Goal: Task Accomplishment & Management: Use online tool/utility

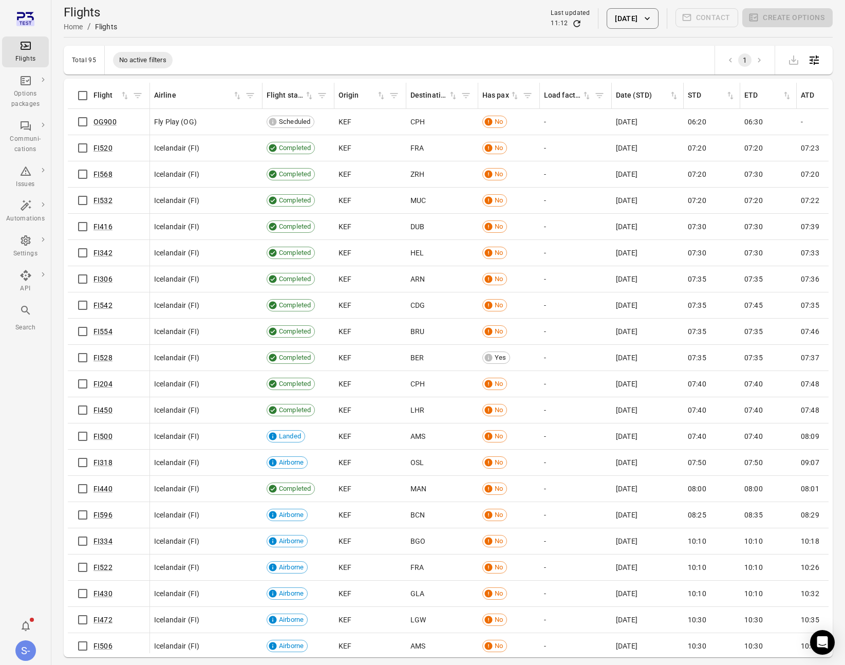
click at [610, 12] on button "1 Oct 2025" at bounding box center [632, 18] width 51 height 21
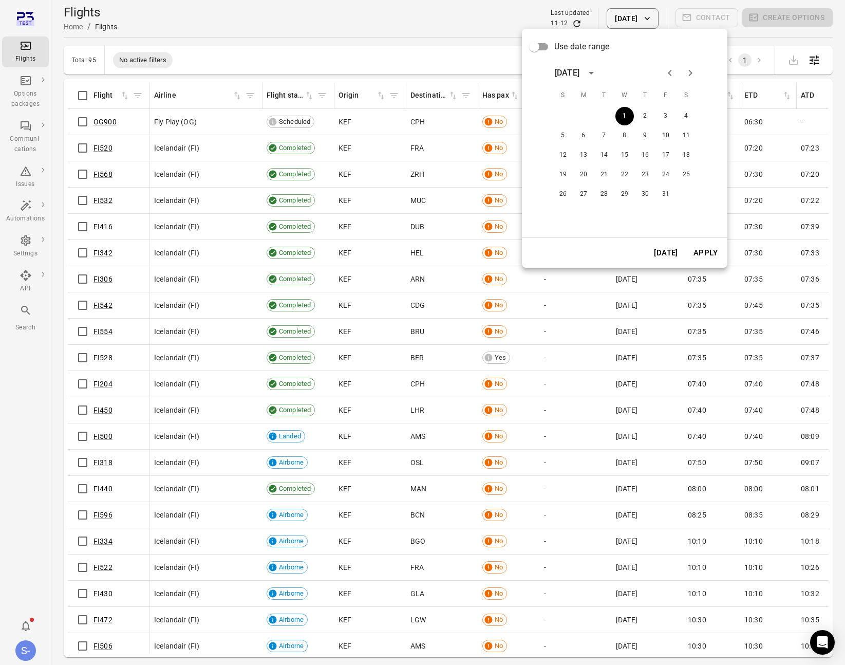
drag, startPoint x: 219, startPoint y: 39, endPoint x: 279, endPoint y: 5, distance: 69.4
click at [220, 37] on div at bounding box center [422, 332] width 845 height 665
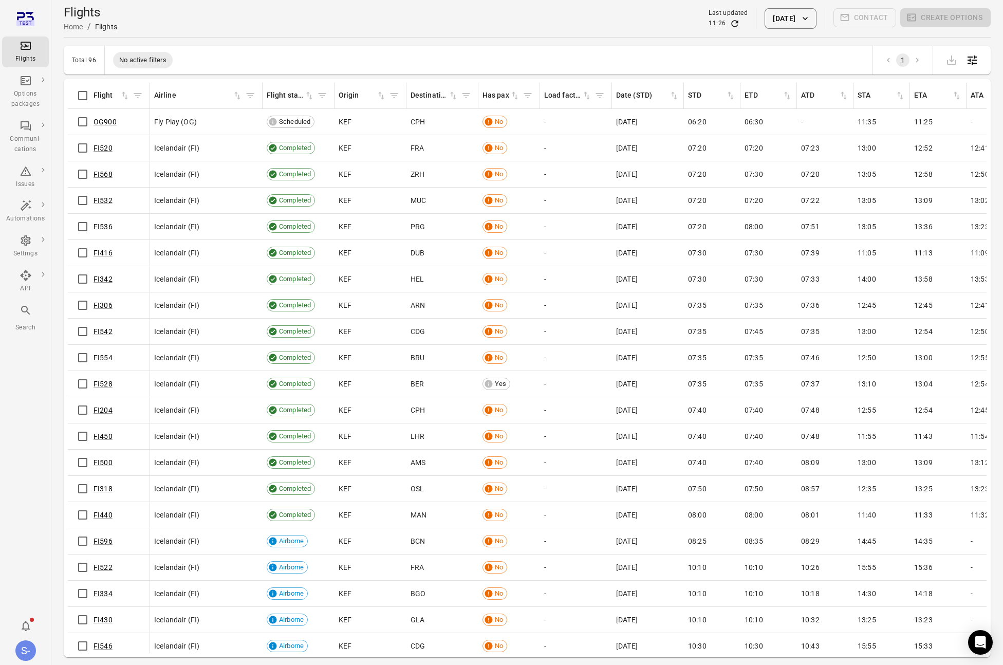
click at [797, 16] on button "1 Oct 2025" at bounding box center [789, 18] width 51 height 21
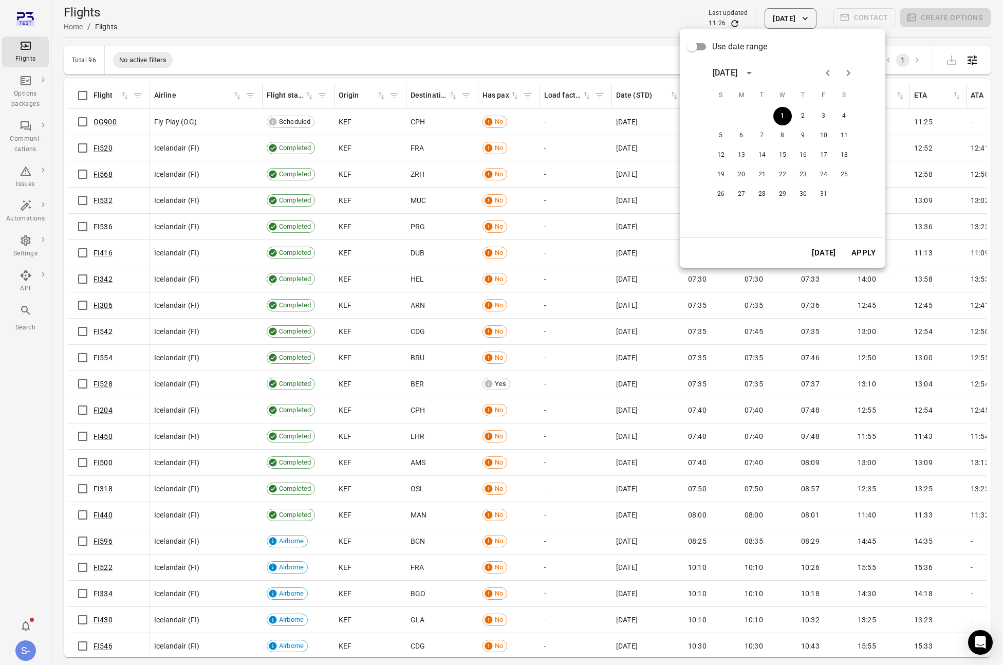
click at [833, 185] on div "26 27 28 29 30 31" at bounding box center [782, 194] width 164 height 18
click at [827, 193] on button "31" at bounding box center [823, 194] width 18 height 18
click at [855, 240] on div "Today Apply" at bounding box center [781, 253] width 205 height 30
click at [872, 255] on button "Apply" at bounding box center [862, 253] width 35 height 22
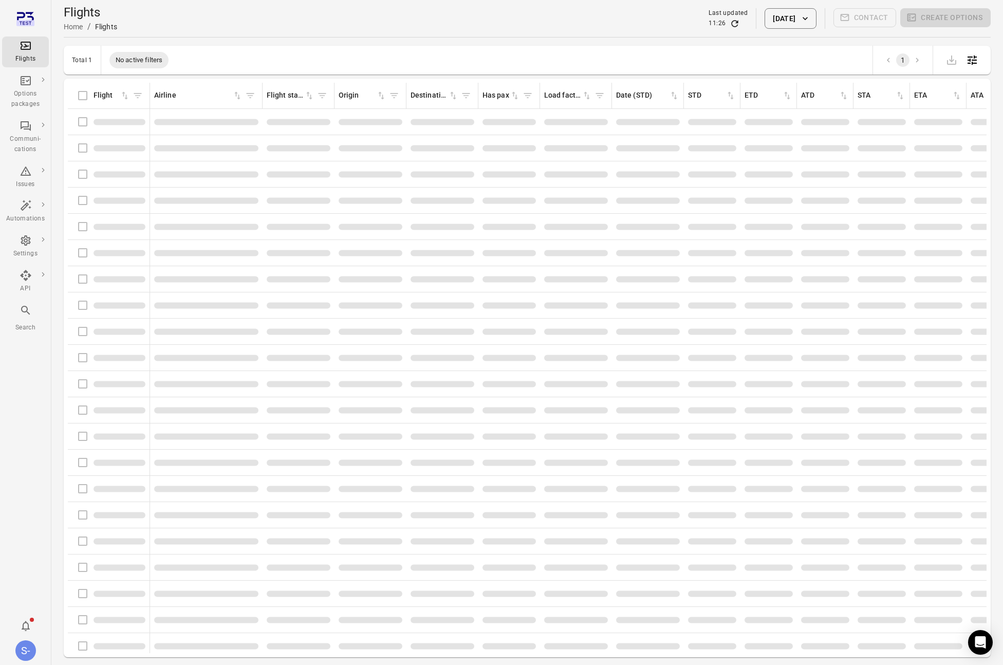
click at [303, 57] on div "Total 1 No active filters 1" at bounding box center [527, 60] width 927 height 29
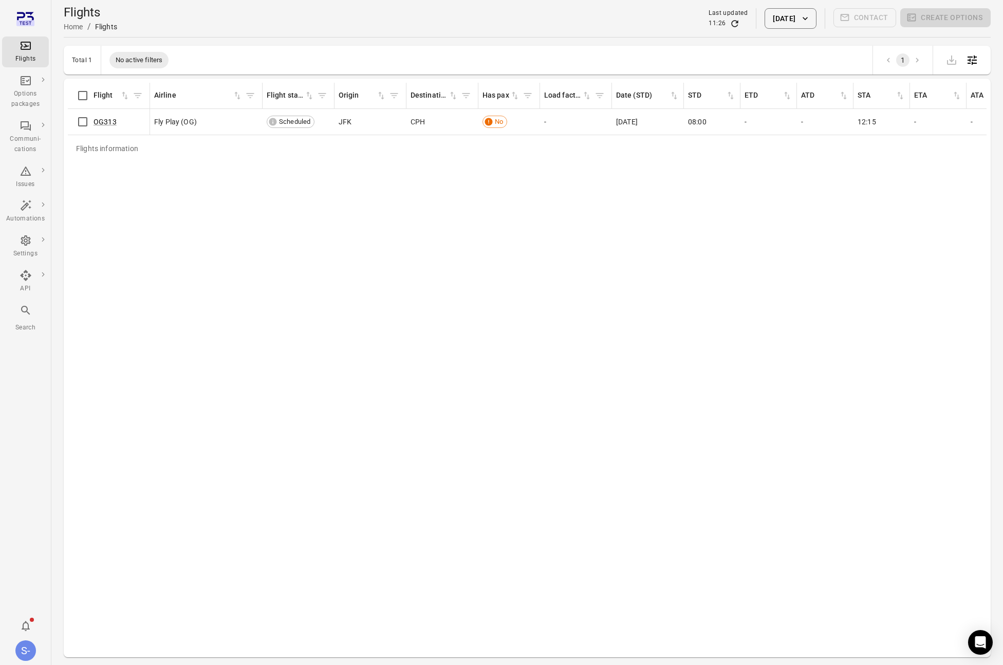
click at [271, 207] on div "Flights information Flight Airline Flight status Origin Destination Has pax Loa…" at bounding box center [527, 368] width 918 height 570
click at [263, 196] on div "Flights information Flight Airline Flight status Origin Destination Has pax Loa…" at bounding box center [527, 368] width 918 height 570
click at [268, 191] on div "Flights information Flight Airline Flight status Origin Destination Has pax Loa…" at bounding box center [527, 368] width 918 height 570
click at [269, 191] on div "Flights information Flight Airline Flight status Origin Destination Has pax Loa…" at bounding box center [527, 368] width 918 height 570
click at [121, 118] on icon "Flights information" at bounding box center [126, 122] width 10 height 10
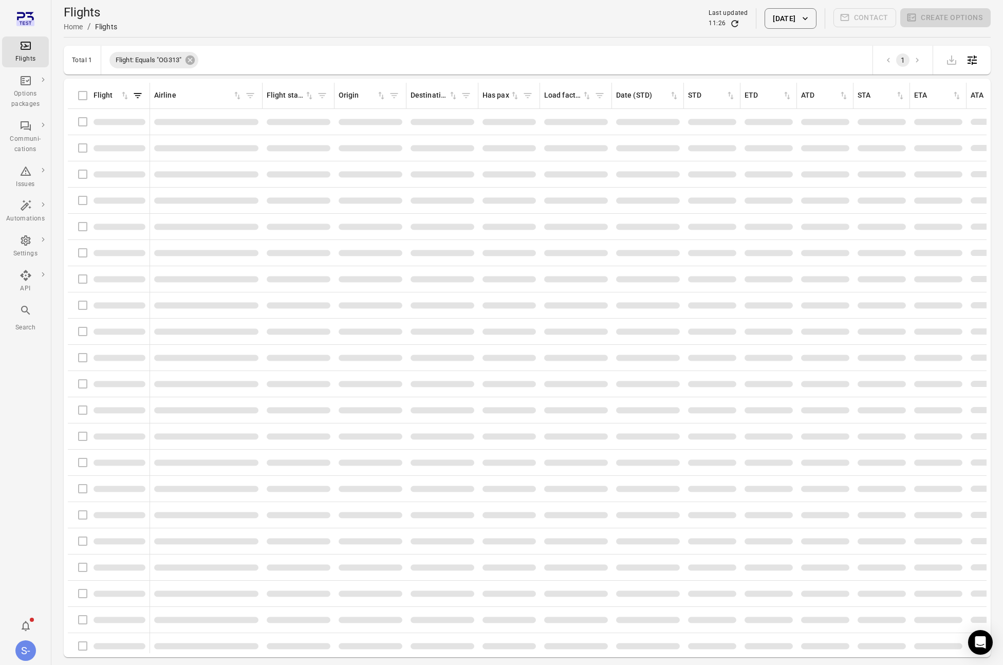
scroll to position [1, 0]
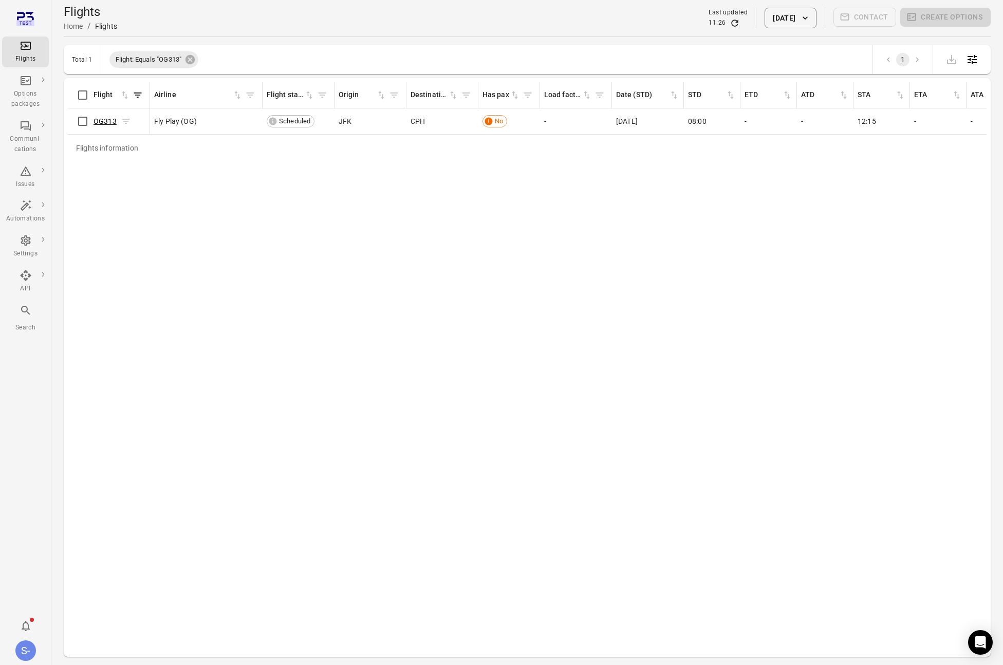
click at [108, 119] on link "OG313" at bounding box center [104, 121] width 23 height 8
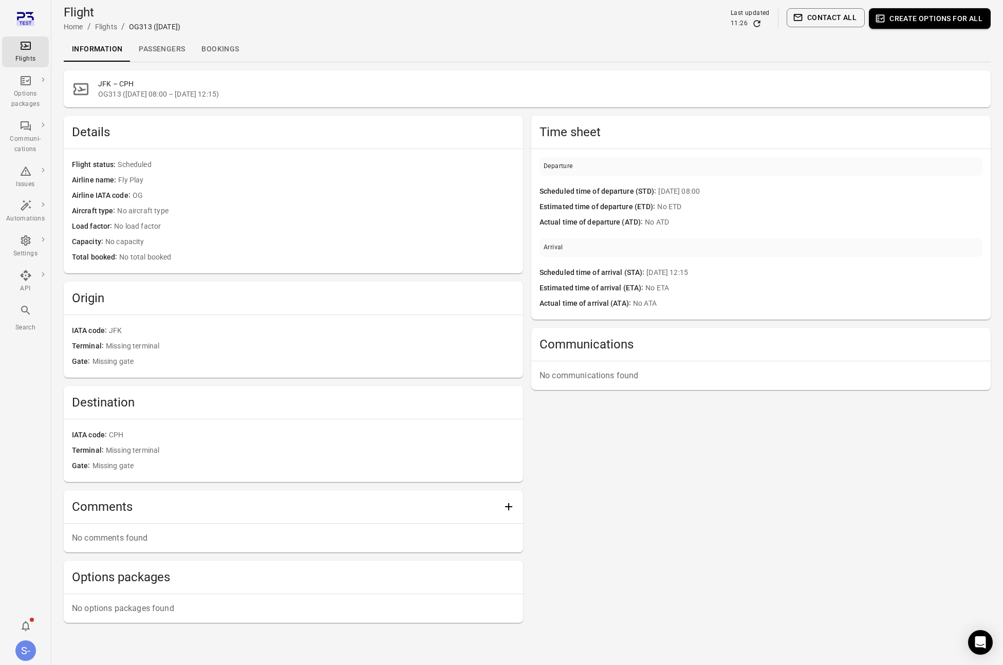
click at [160, 54] on link "Passengers" at bounding box center [161, 49] width 63 height 25
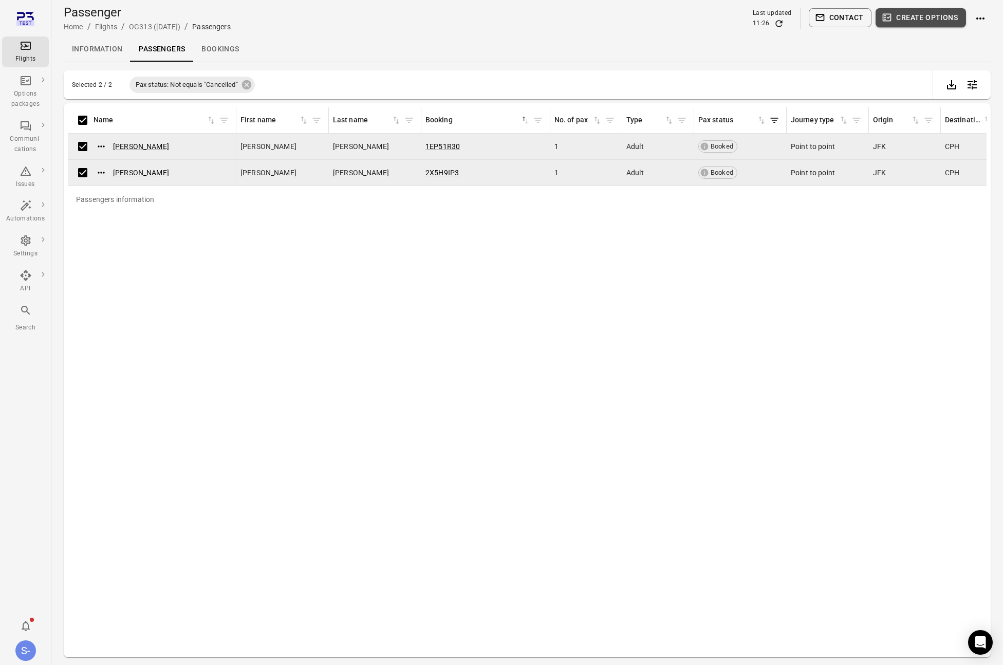
click at [943, 18] on button "Create options" at bounding box center [920, 17] width 90 height 19
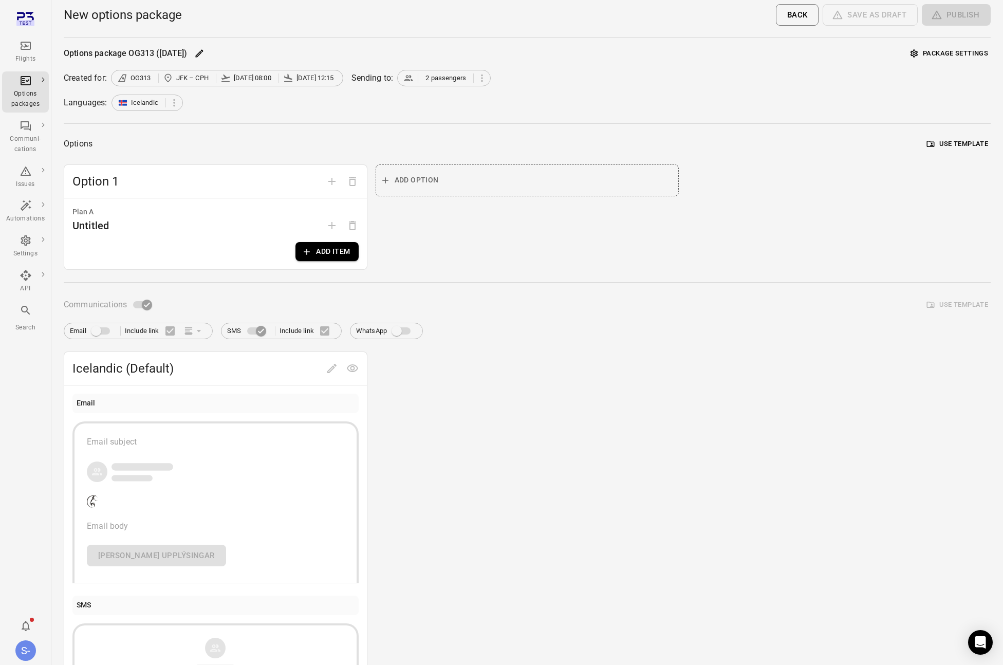
click at [338, 255] on button "Add item" at bounding box center [326, 251] width 63 height 19
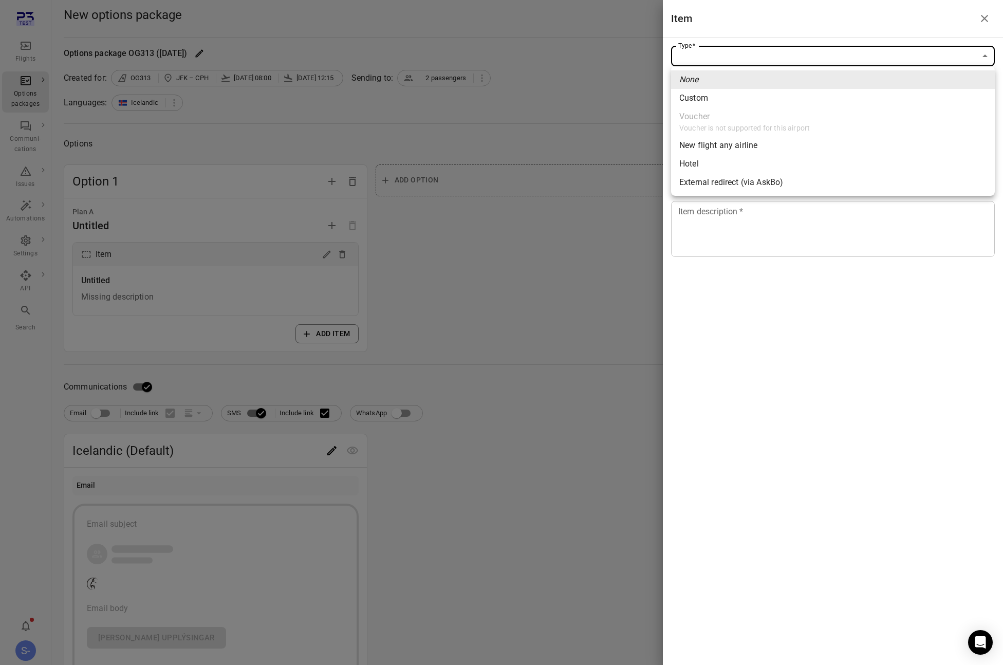
click at [804, 64] on body "Flights Options packages Communi-cations Issues Automations Settings API Search…" at bounding box center [501, 531] width 1003 height 1062
click at [776, 149] on li "New flight any airline" at bounding box center [833, 145] width 324 height 18
type input "**********"
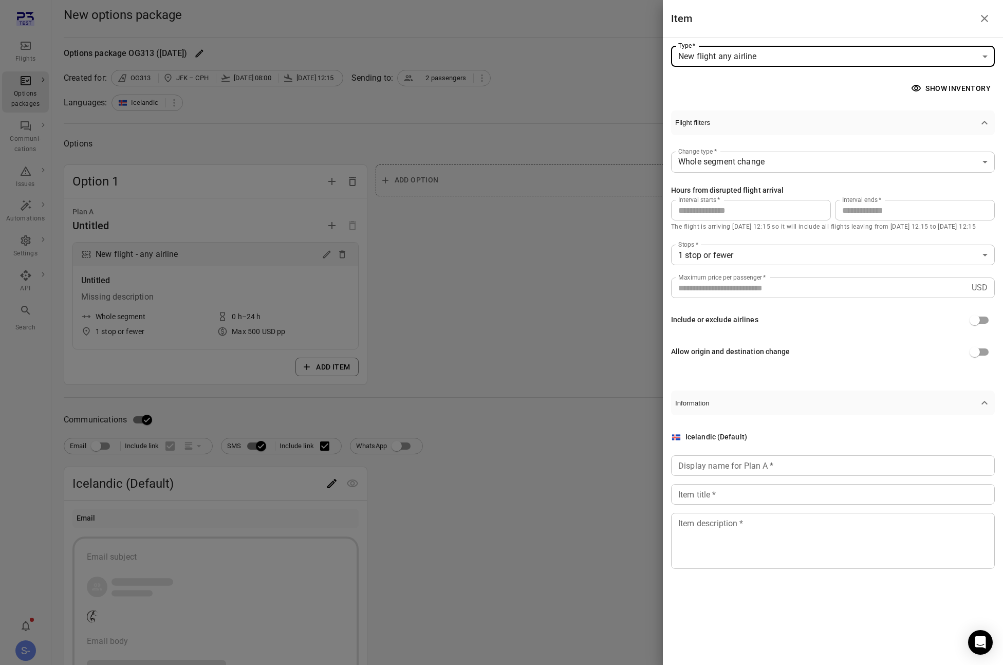
click at [770, 464] on input "Display name for Plan A   *" at bounding box center [833, 465] width 324 height 21
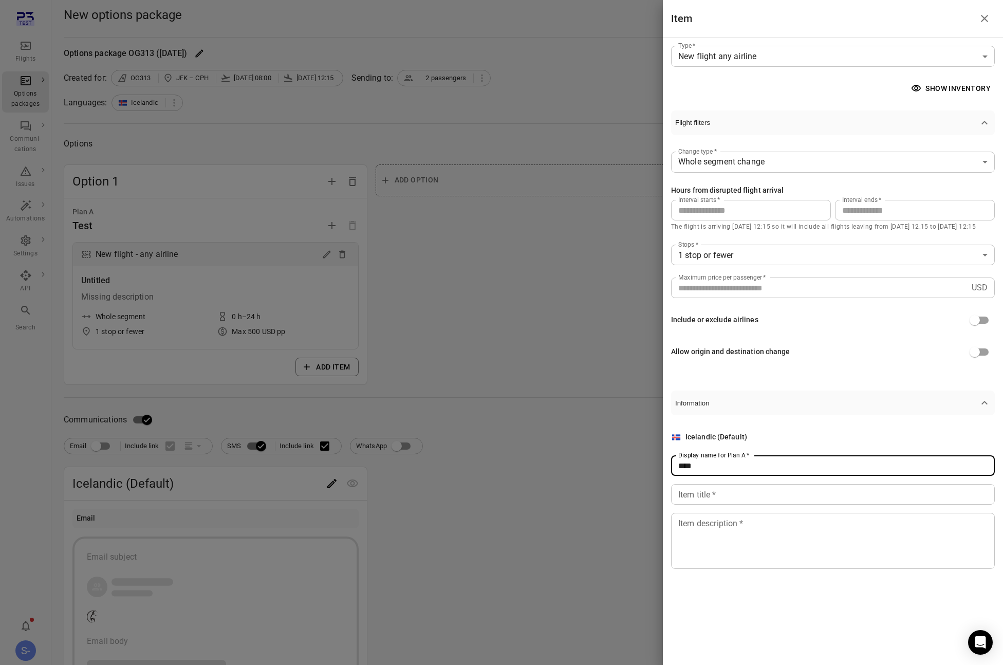
type input "****"
click at [735, 499] on input "Item title   *" at bounding box center [833, 494] width 324 height 21
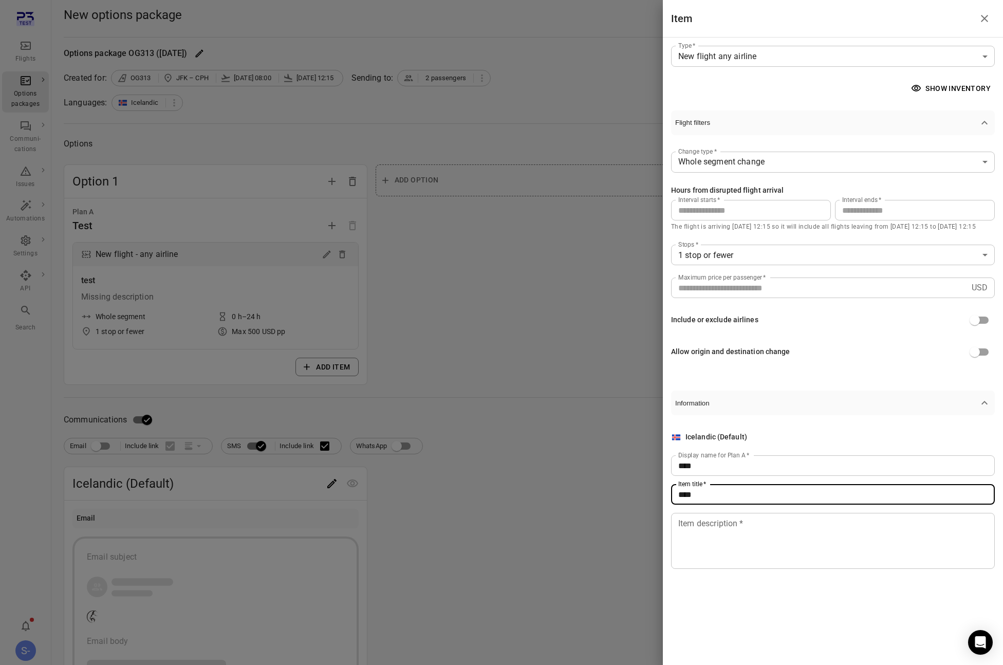
type input "****"
click at [713, 553] on textarea "Item description   *" at bounding box center [832, 540] width 309 height 47
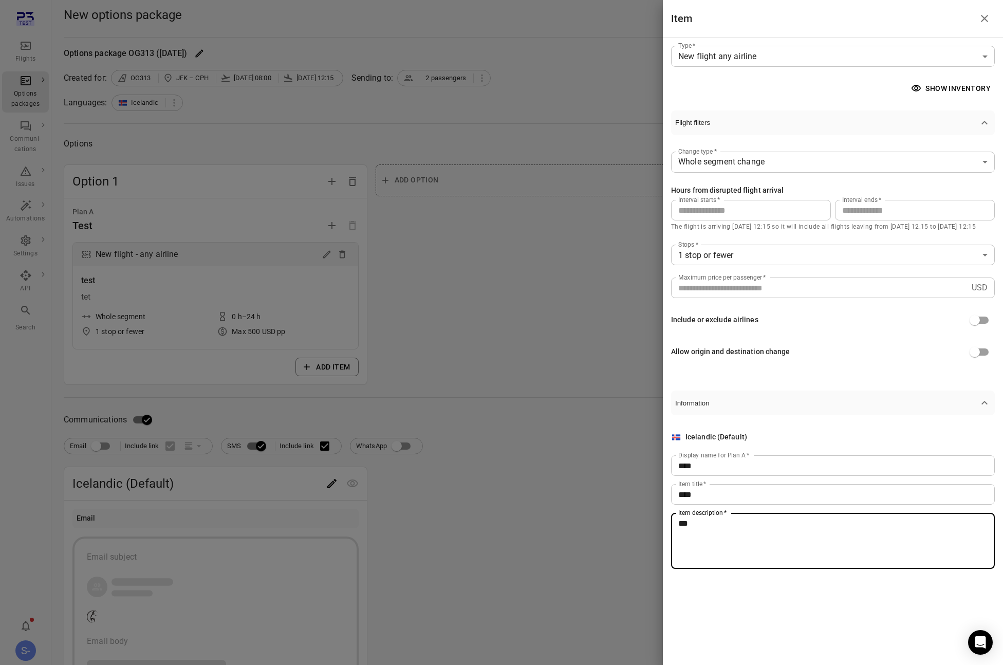
click at [711, 543] on textarea "***" at bounding box center [832, 540] width 309 height 47
type textarea "****"
click at [712, 278] on label "Maximum price per passenger   *" at bounding box center [722, 277] width 88 height 9
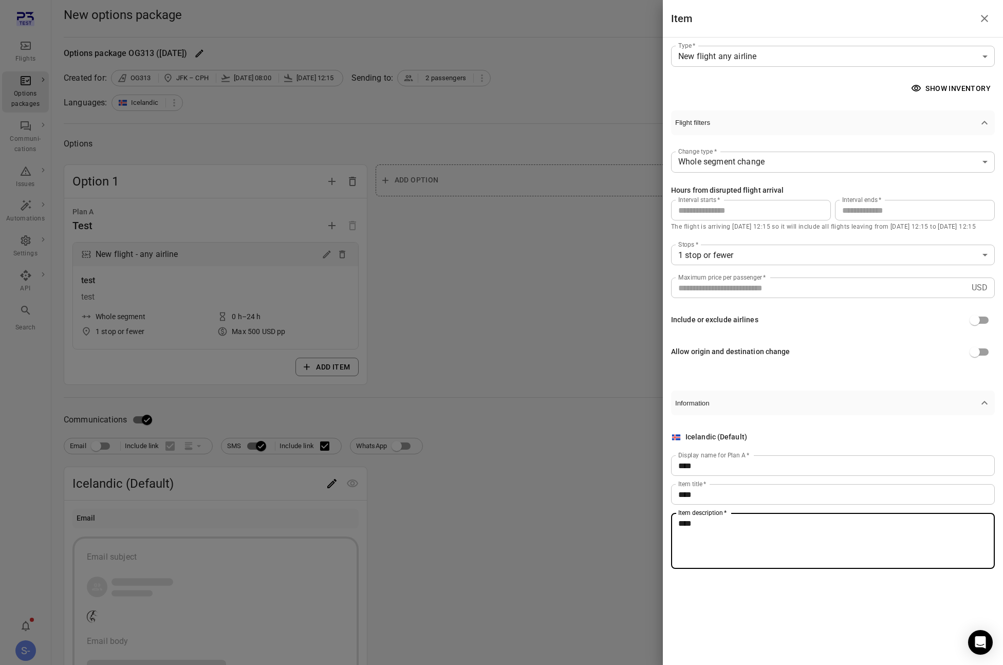
click at [712, 278] on input "***" at bounding box center [819, 287] width 296 height 21
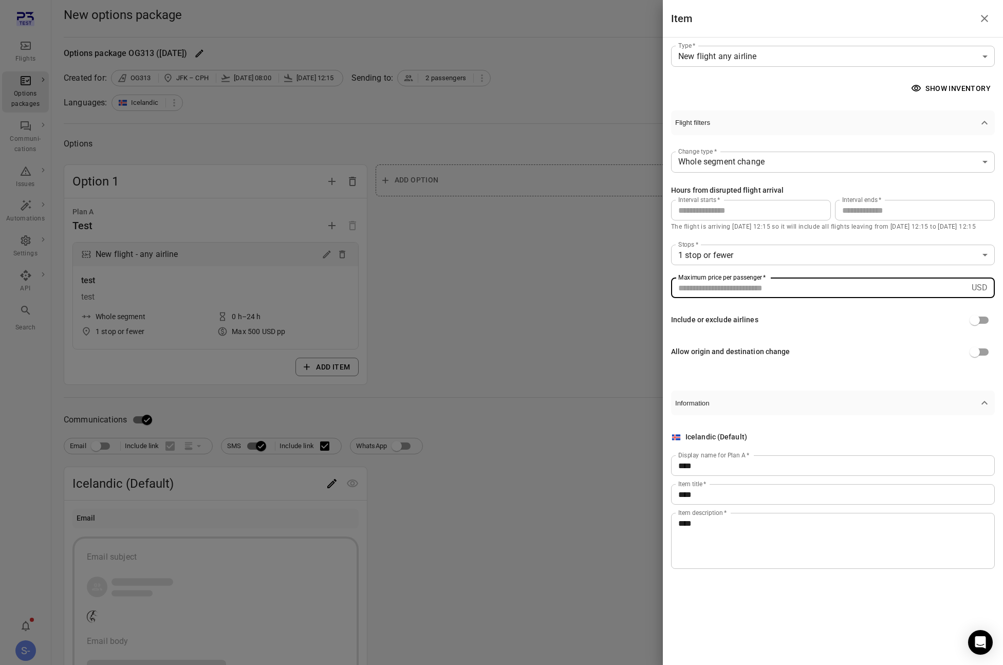
click at [711, 278] on label "Maximum price per passenger   *" at bounding box center [722, 277] width 88 height 9
click at [711, 278] on input "***" at bounding box center [819, 287] width 296 height 21
click at [708, 283] on input "***" at bounding box center [819, 287] width 296 height 21
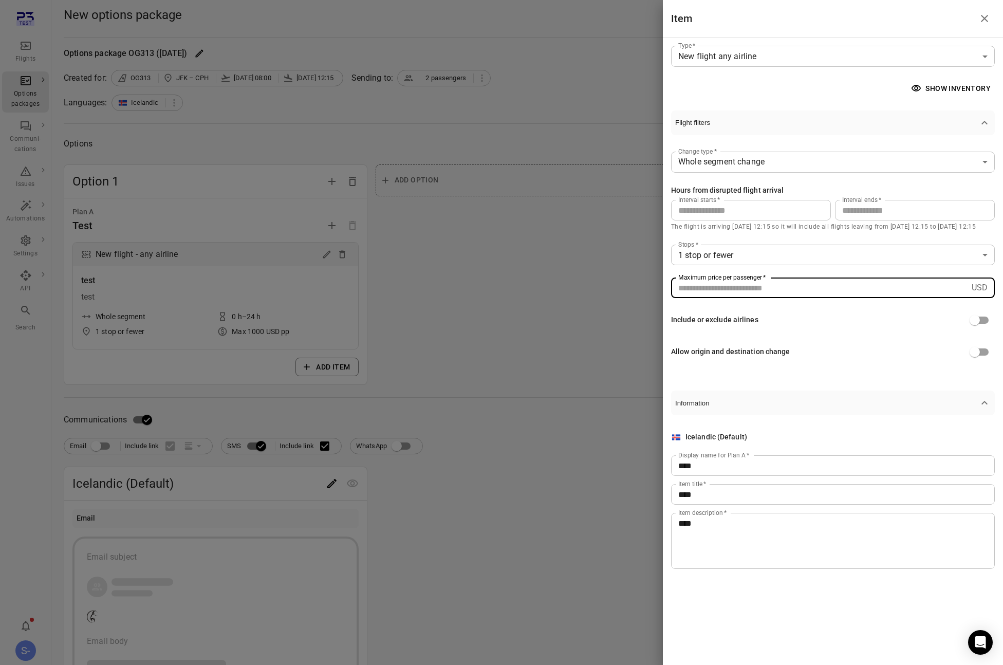
type input "****"
click at [487, 275] on div at bounding box center [501, 332] width 1003 height 665
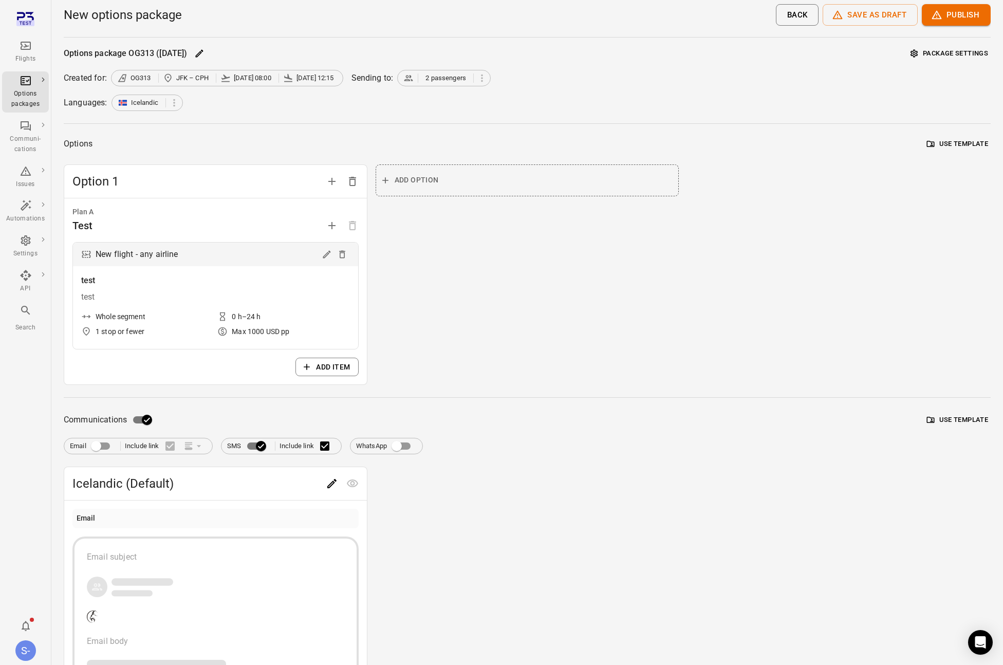
click at [169, 445] on label "Include link" at bounding box center [153, 446] width 56 height 22
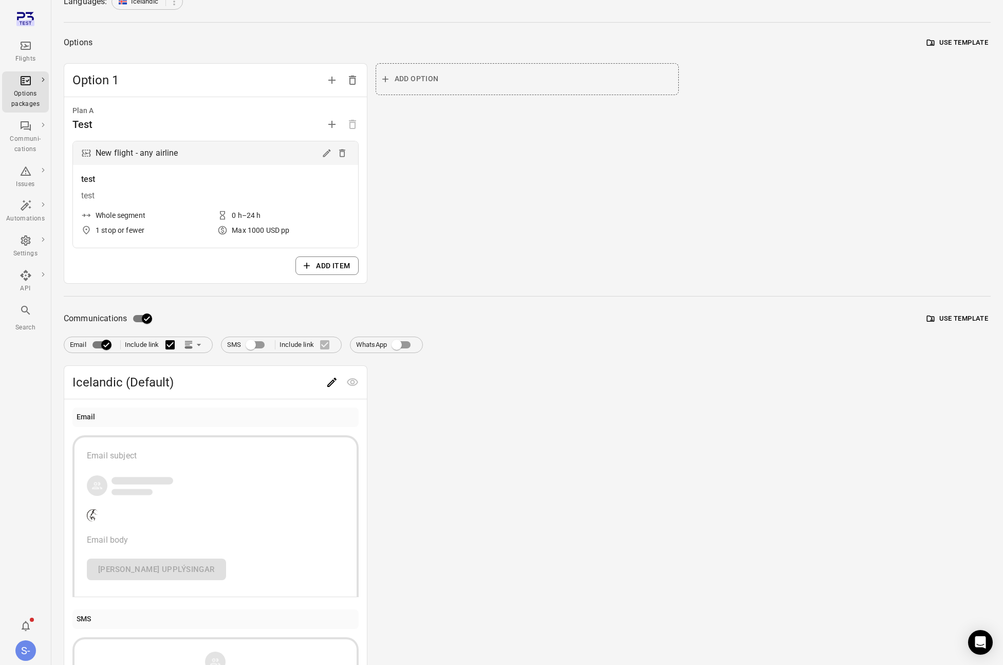
scroll to position [126, 0]
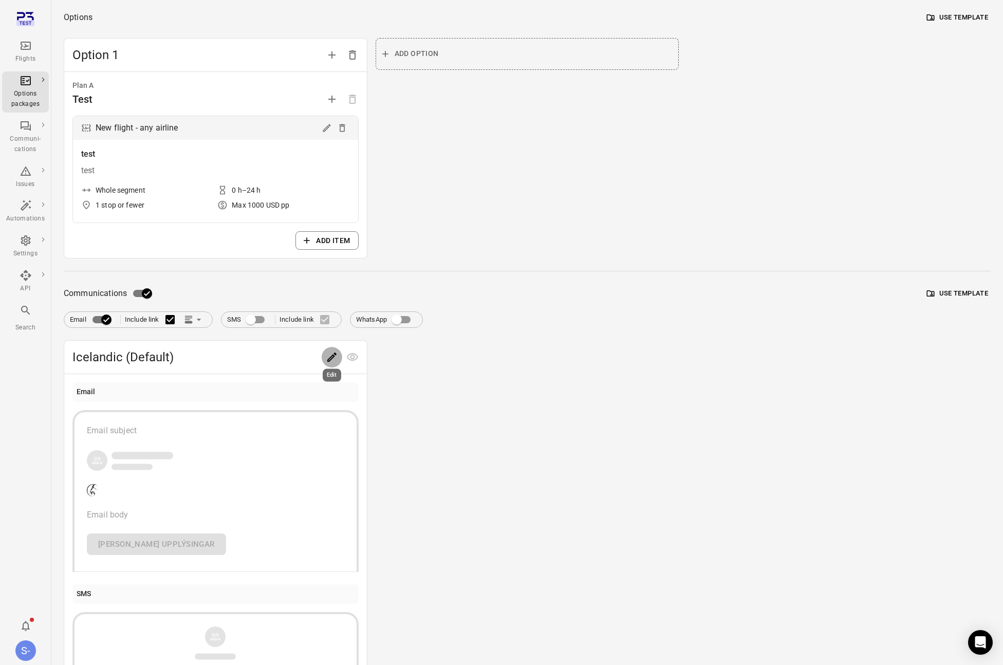
click at [332, 352] on icon "Edit" at bounding box center [332, 357] width 12 height 12
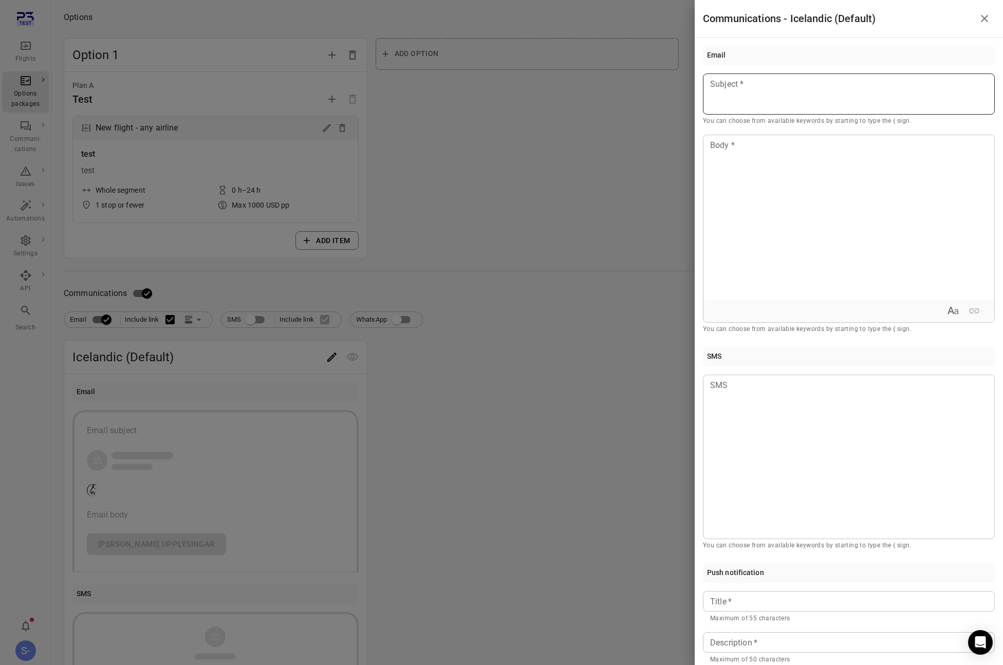
click at [749, 103] on div at bounding box center [849, 93] width 292 height 41
click at [747, 158] on div at bounding box center [848, 217] width 291 height 164
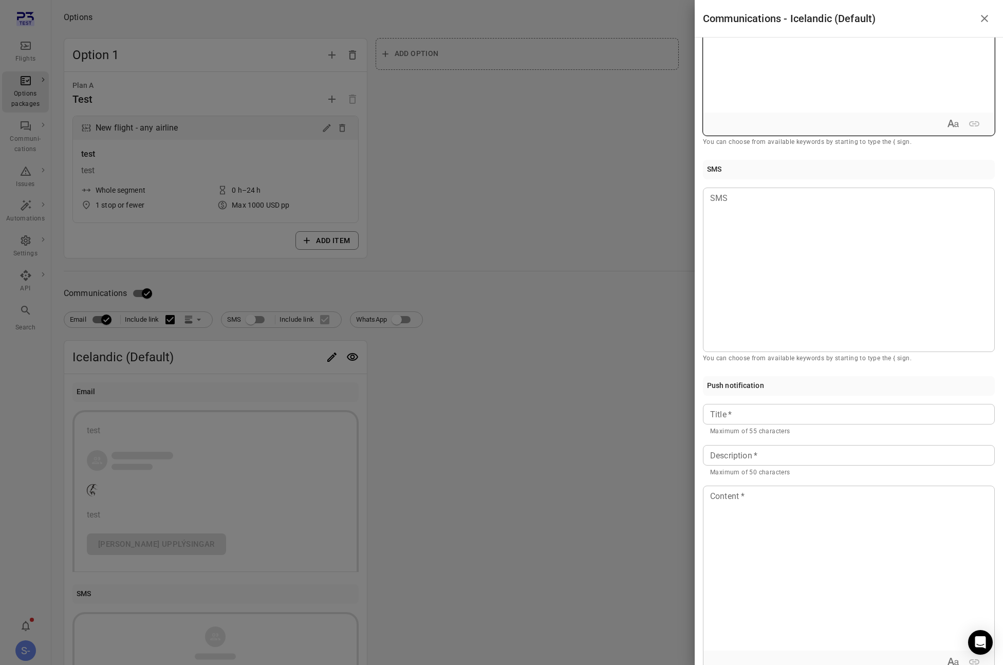
scroll to position [216, 0]
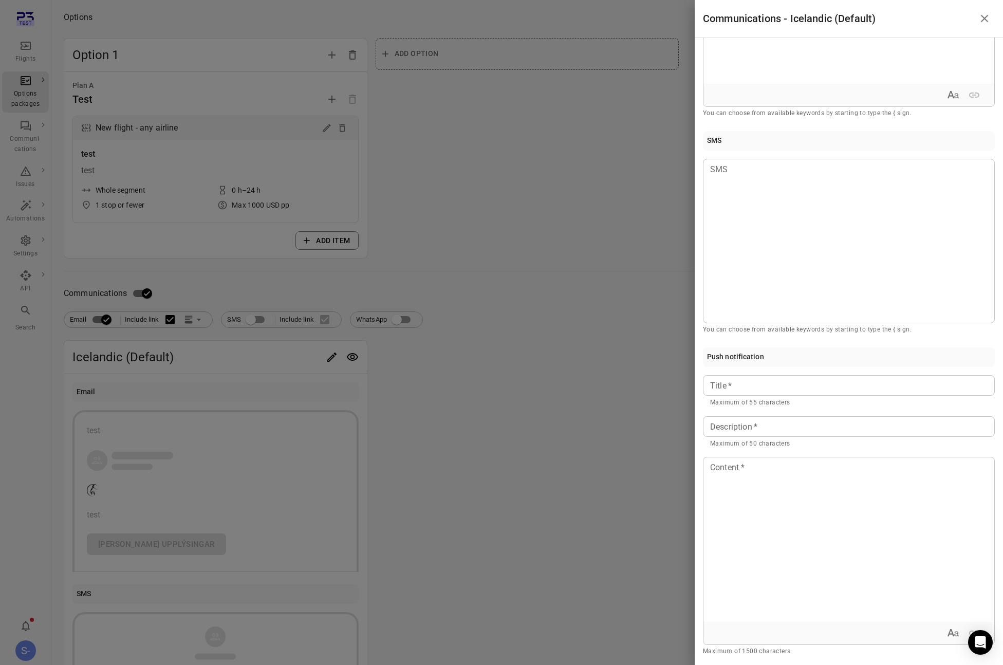
click at [675, 251] on div at bounding box center [501, 332] width 1003 height 665
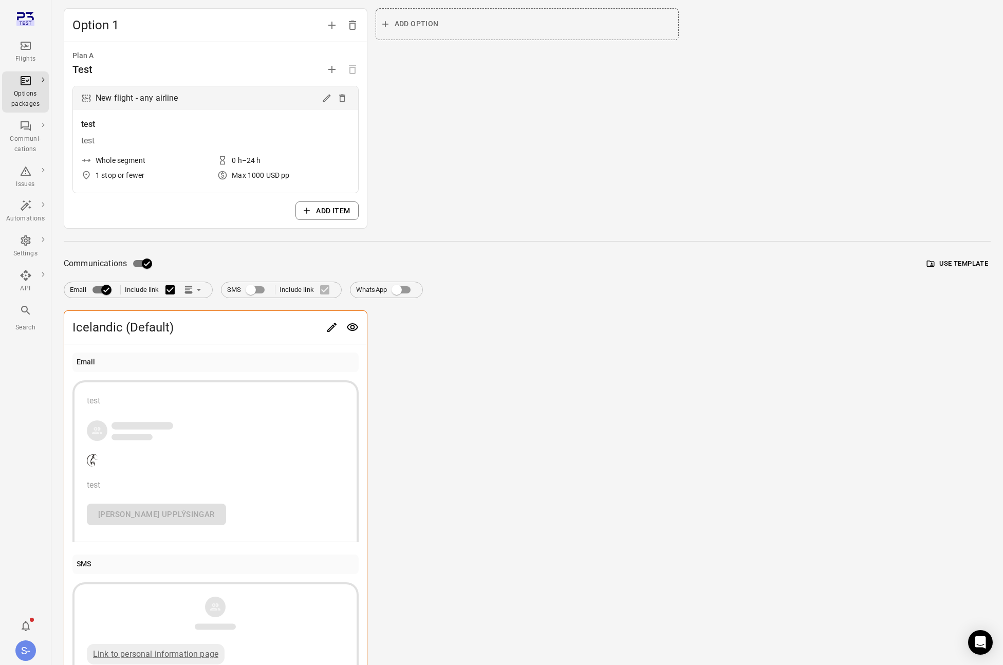
scroll to position [159, 0]
click at [330, 319] on icon "Edit" at bounding box center [332, 324] width 12 height 12
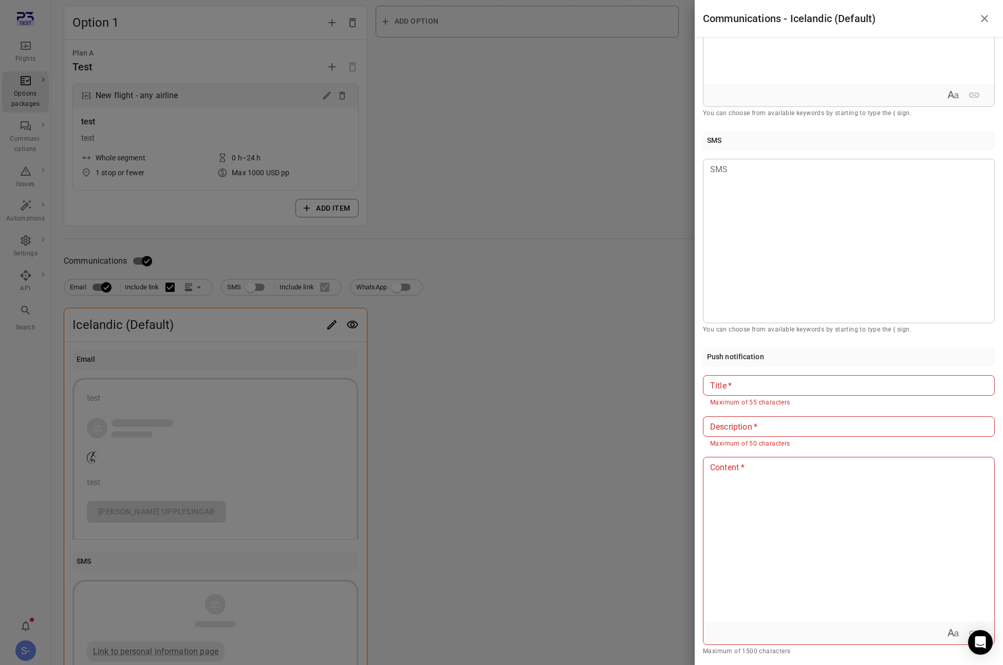
scroll to position [215, 0]
click at [750, 394] on input "Title   *" at bounding box center [849, 385] width 292 height 21
drag, startPoint x: 566, startPoint y: 401, endPoint x: 560, endPoint y: 399, distance: 5.9
click at [565, 401] on div at bounding box center [501, 332] width 1003 height 665
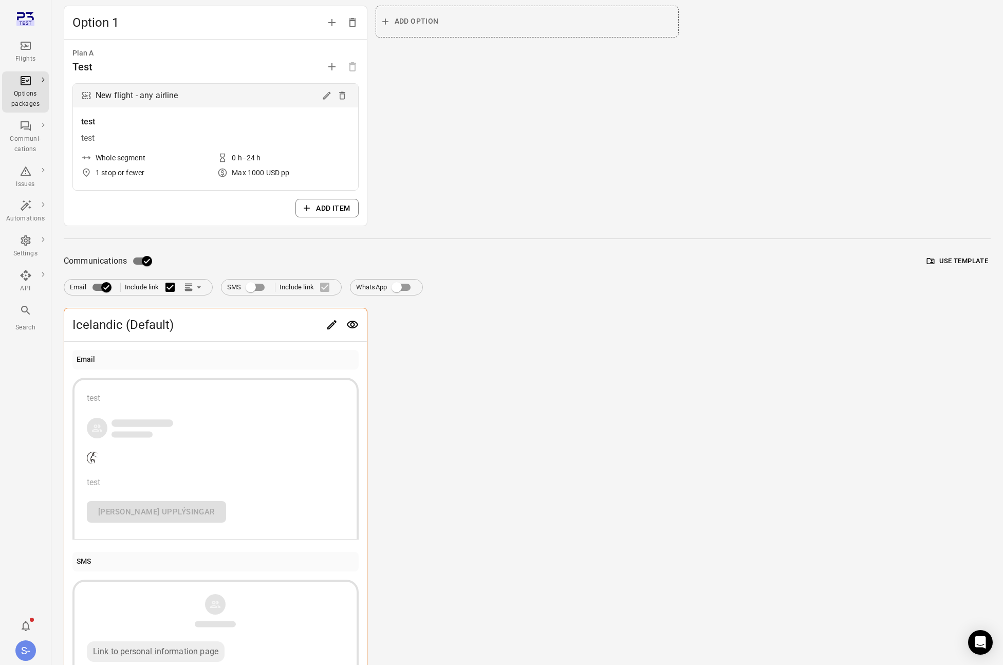
click at [637, 334] on div "Icelandic (Default) Email test test [PERSON_NAME] upplýsingar SMS Link to perso…" at bounding box center [527, 614] width 927 height 613
click at [638, 333] on div "Icelandic (Default) Email test test [PERSON_NAME] upplýsingar SMS Link to perso…" at bounding box center [527, 614] width 927 height 613
drag, startPoint x: 570, startPoint y: 342, endPoint x: 486, endPoint y: 346, distance: 83.8
click at [570, 342] on div "Icelandic (Default) Email test test [PERSON_NAME] upplýsingar SMS Link to perso…" at bounding box center [527, 614] width 927 height 613
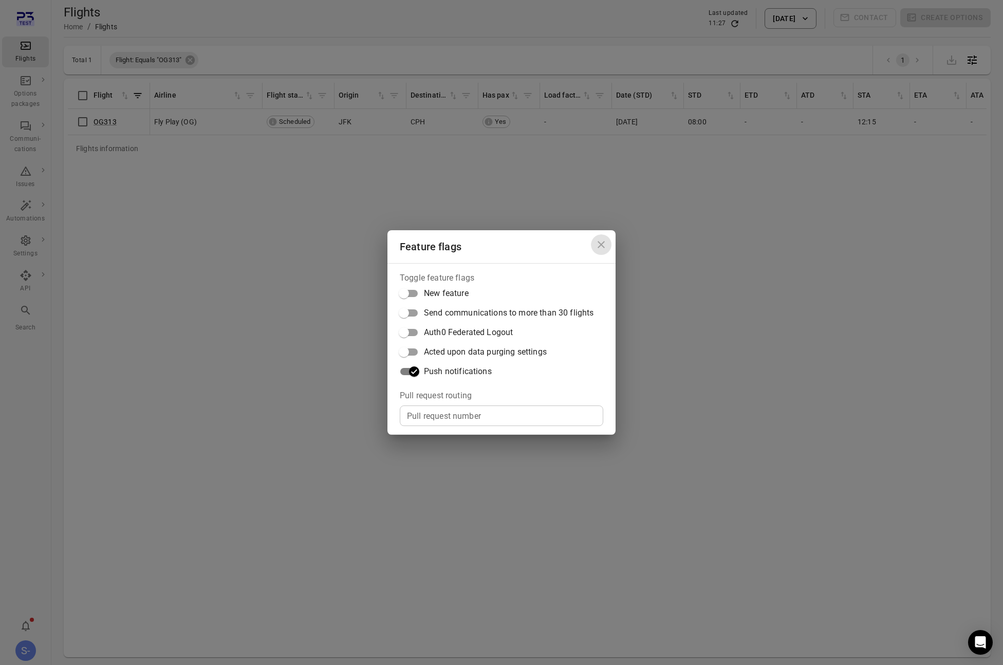
click at [599, 247] on icon "Close dialog" at bounding box center [601, 244] width 12 height 12
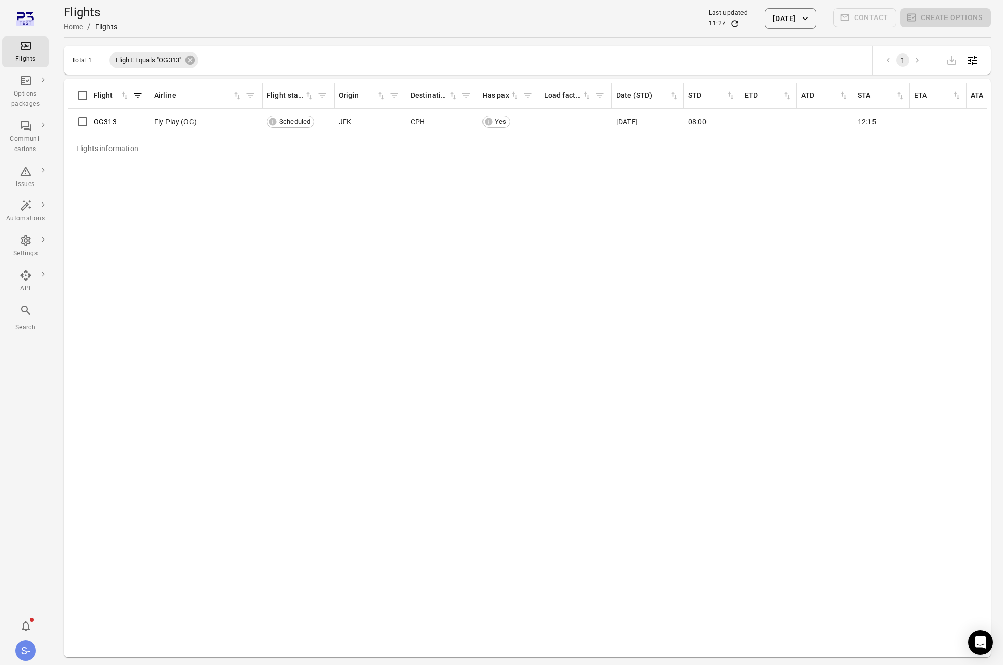
click at [317, 365] on div "Flights information Flight Airline Flight status Origin Destination Has pax Loa…" at bounding box center [527, 368] width 918 height 570
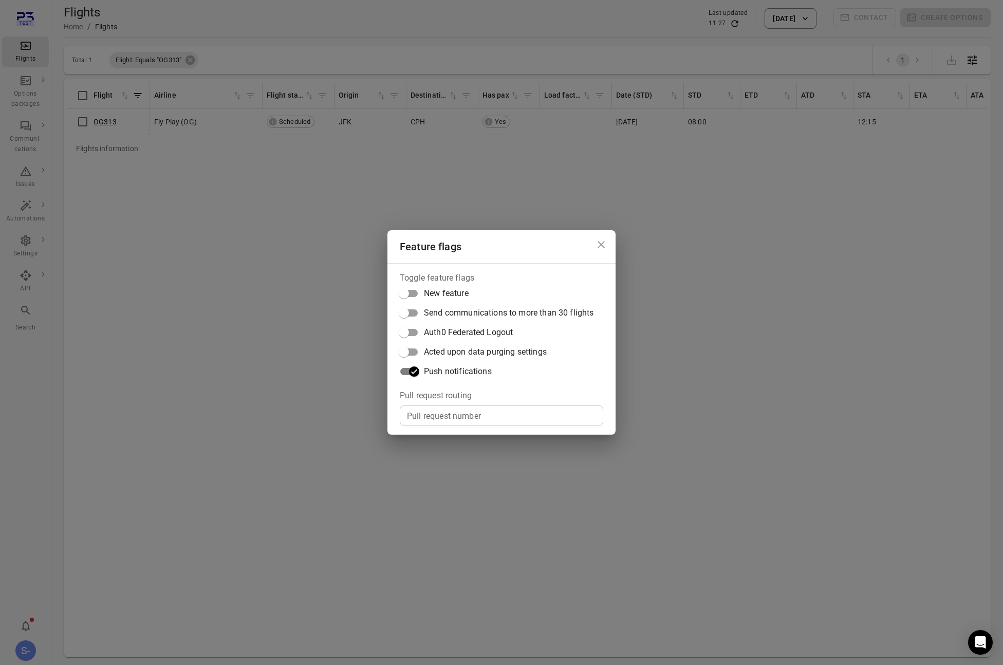
click at [197, 214] on div "Feature flags Toggle feature flags New feature Send communications to more than…" at bounding box center [501, 332] width 1003 height 665
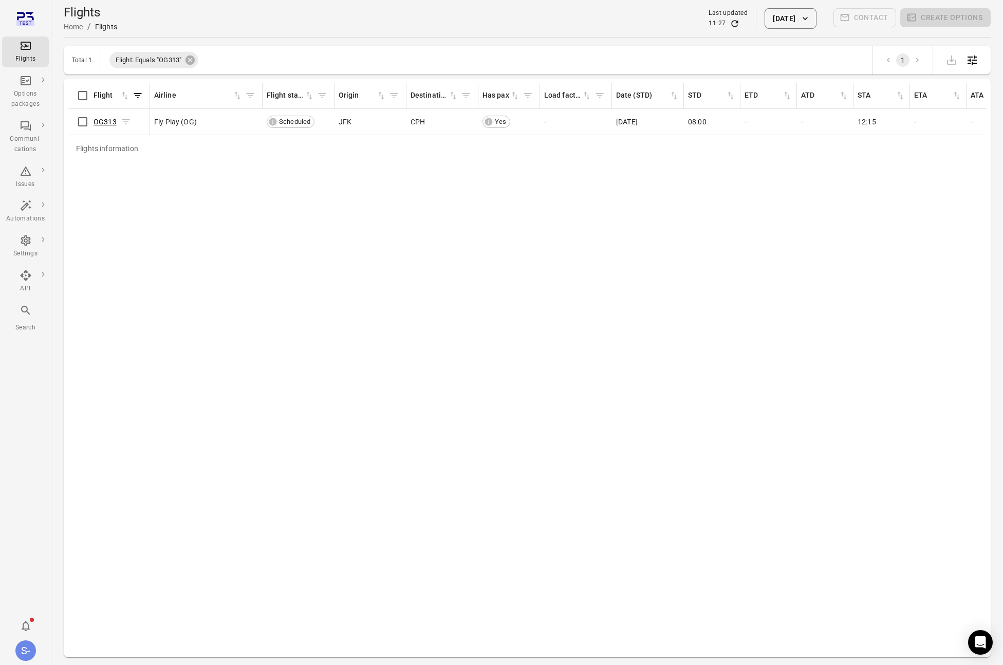
click at [104, 120] on link "OG313" at bounding box center [104, 122] width 23 height 8
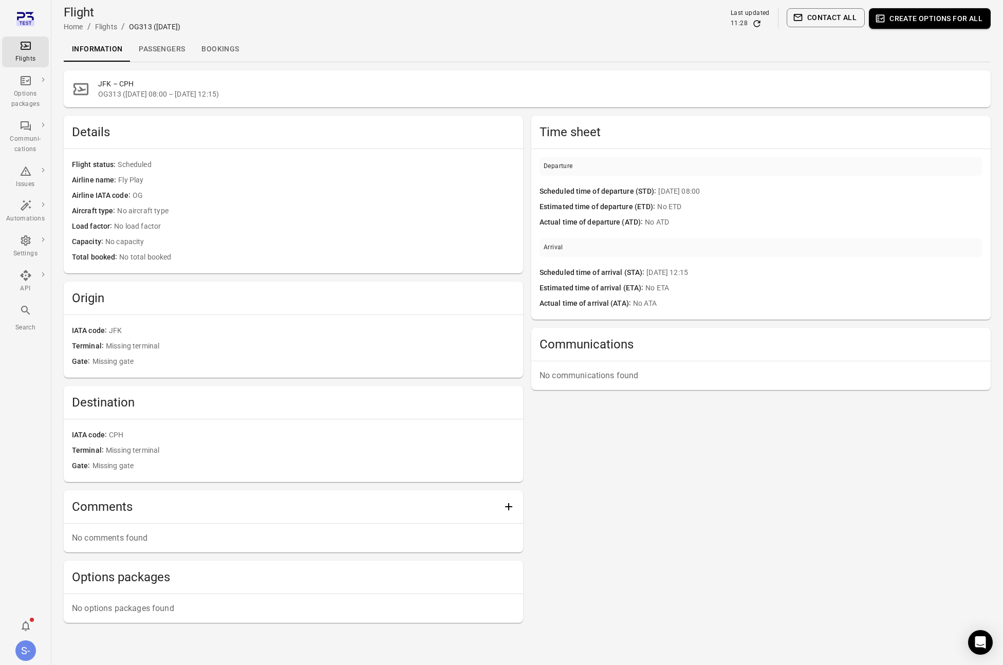
click at [150, 54] on link "Passengers" at bounding box center [161, 49] width 63 height 25
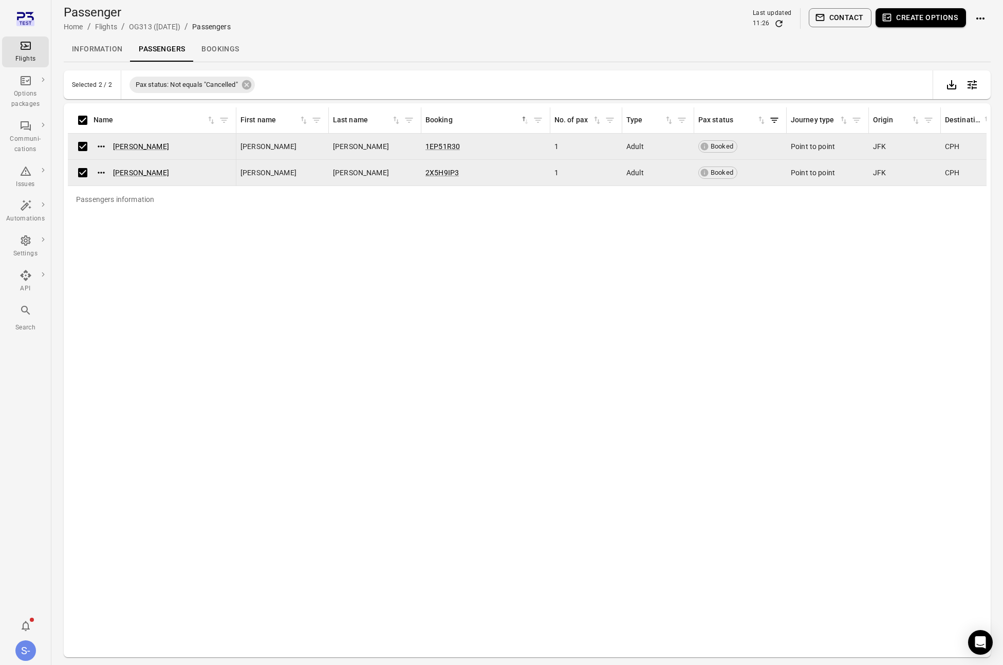
click at [941, 20] on button "Create options" at bounding box center [920, 17] width 90 height 19
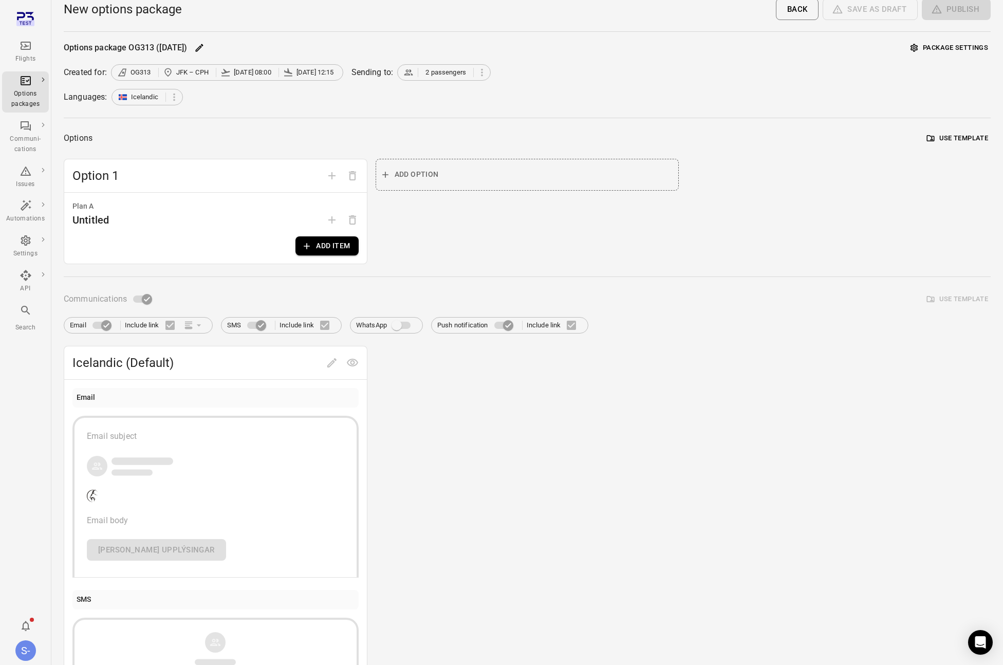
scroll to position [8, 0]
click at [314, 247] on button "Add item" at bounding box center [326, 243] width 63 height 19
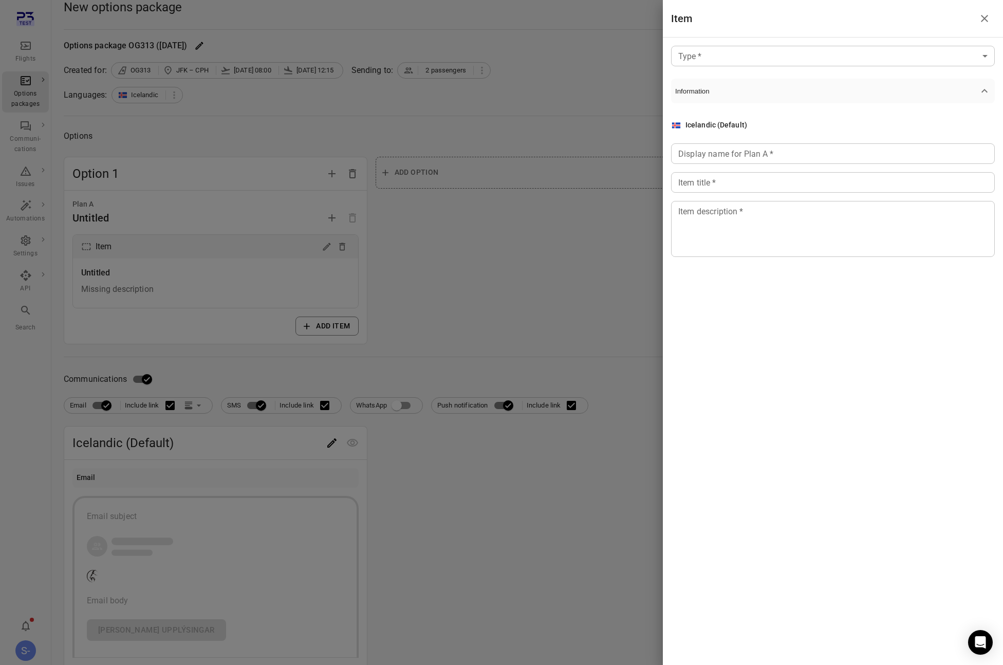
click at [716, 54] on body "Flights Options packages Communi-cations Issues Automations Settings API Search…" at bounding box center [501, 523] width 1003 height 1062
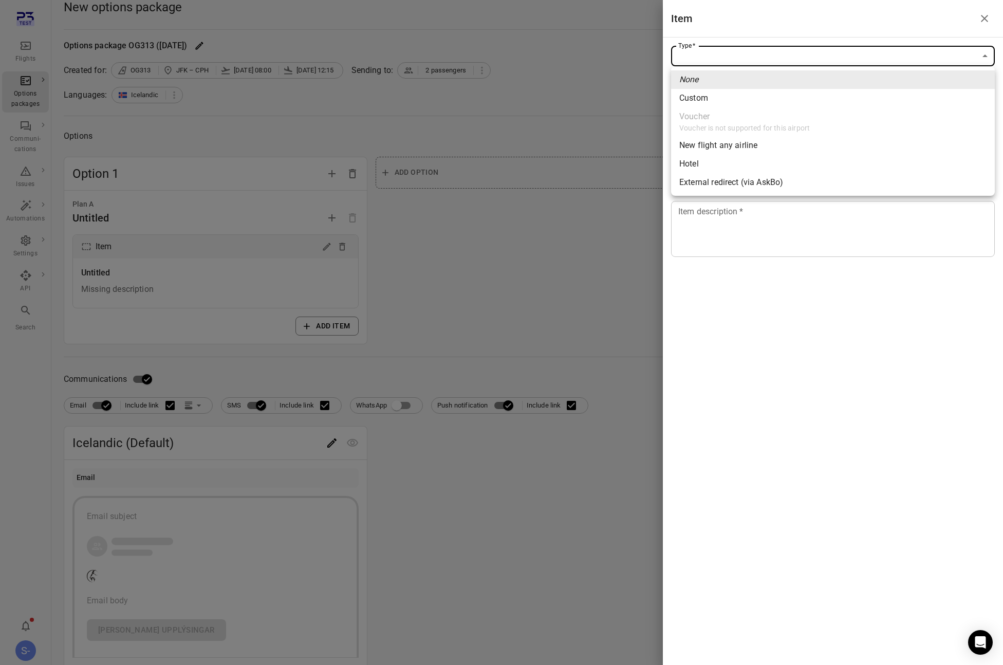
click at [746, 148] on div "New flight any airline" at bounding box center [718, 145] width 78 height 12
type input "**********"
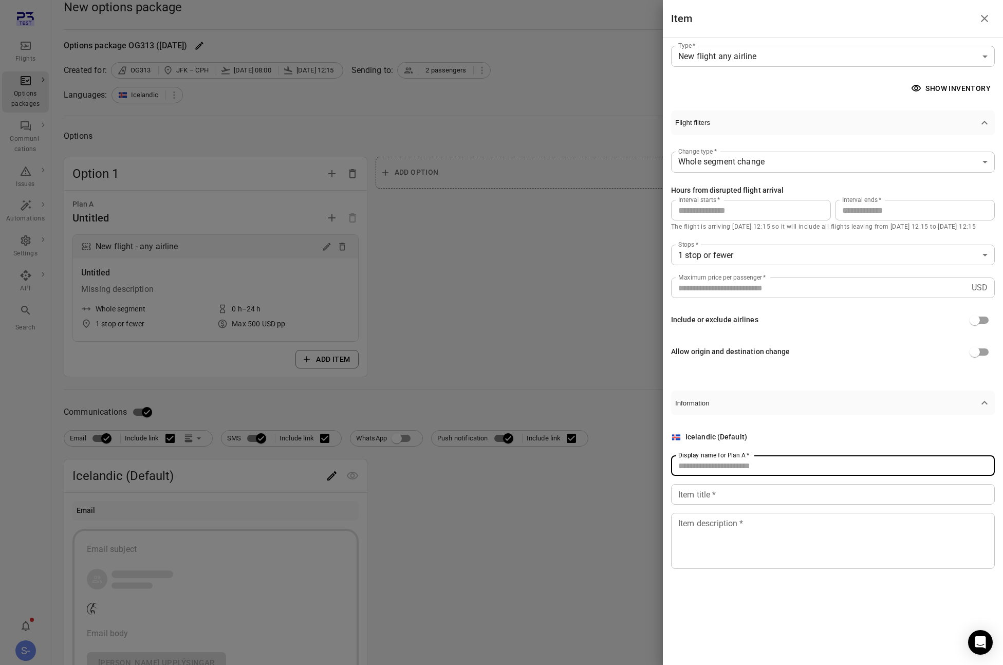
click at [721, 461] on div "Display name for Plan A   * Display name for Plan A   *" at bounding box center [833, 465] width 324 height 21
type input "****"
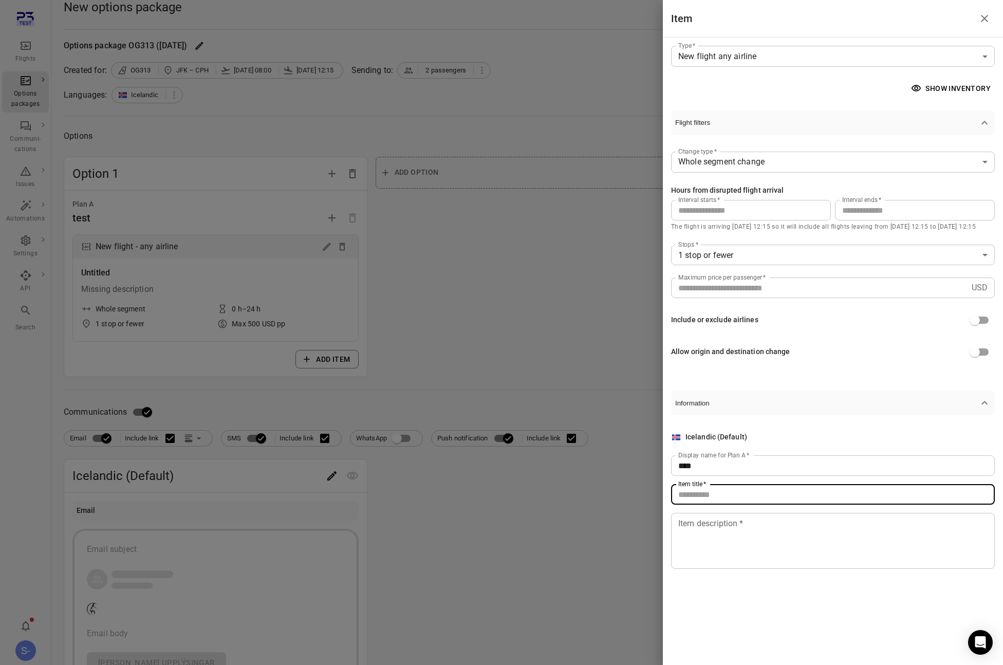
click at [712, 497] on input "Item title   *" at bounding box center [833, 494] width 324 height 21
type input "****"
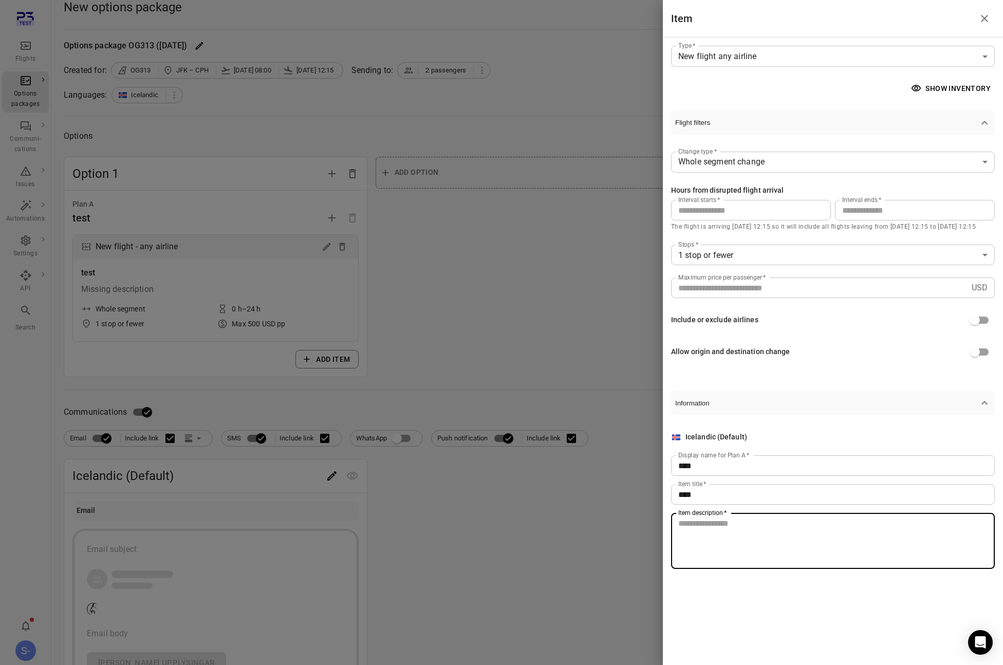
click at [715, 539] on textarea "Item description   *" at bounding box center [832, 540] width 309 height 47
type textarea "****"
click at [602, 532] on div at bounding box center [501, 332] width 1003 height 665
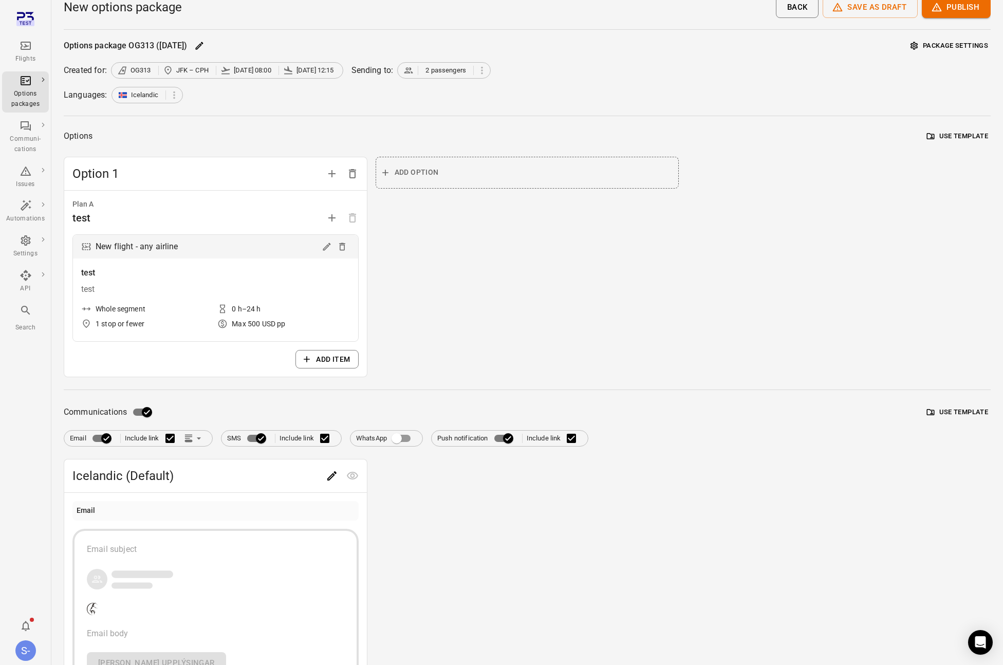
scroll to position [9, 0]
click at [338, 477] on button "Edit" at bounding box center [332, 474] width 21 height 21
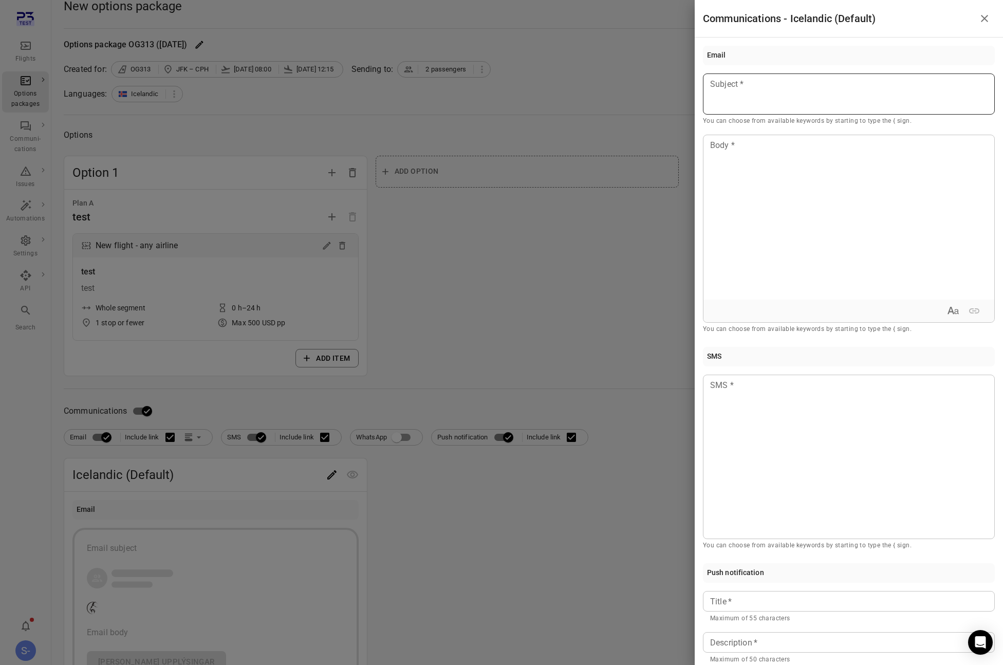
click at [742, 101] on div at bounding box center [849, 93] width 292 height 41
click at [755, 190] on div at bounding box center [848, 217] width 291 height 164
click at [626, 338] on div at bounding box center [501, 332] width 1003 height 665
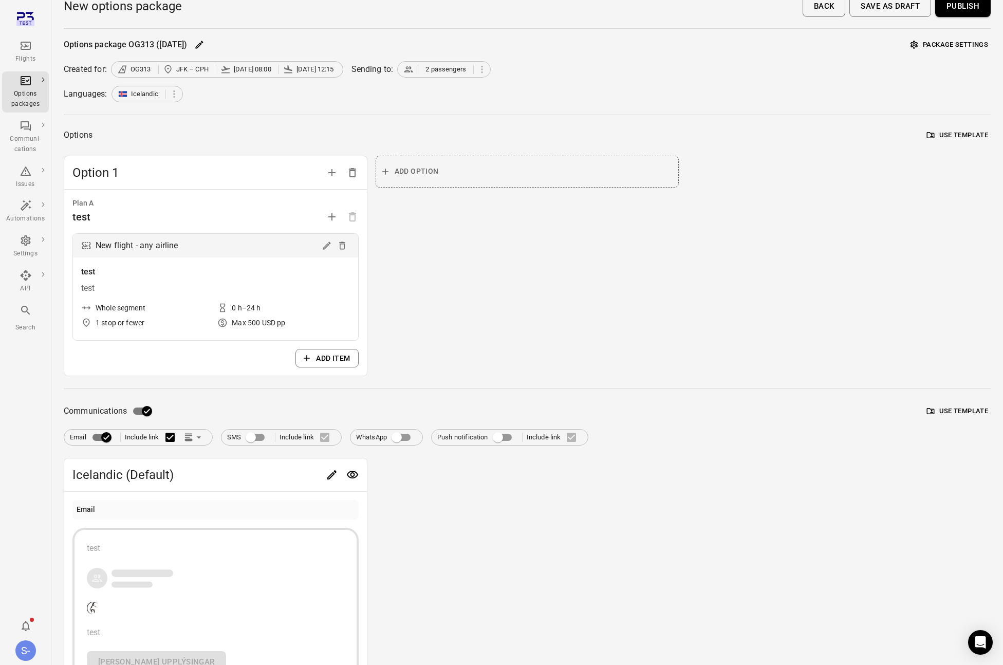
click at [488, 434] on label "Push notification" at bounding box center [477, 437] width 81 height 20
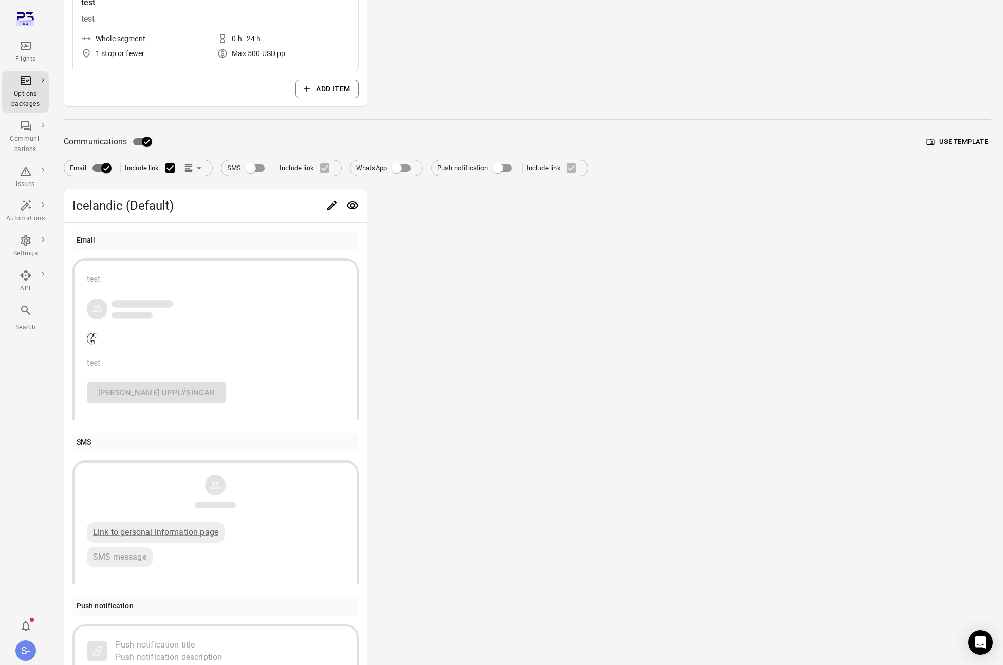
scroll to position [275, 0]
drag, startPoint x: 612, startPoint y: 360, endPoint x: 603, endPoint y: 358, distance: 8.8
click at [613, 360] on div "Icelandic (Default) Email test test [PERSON_NAME] upplýsingar SMS Link to perso…" at bounding box center [527, 485] width 927 height 588
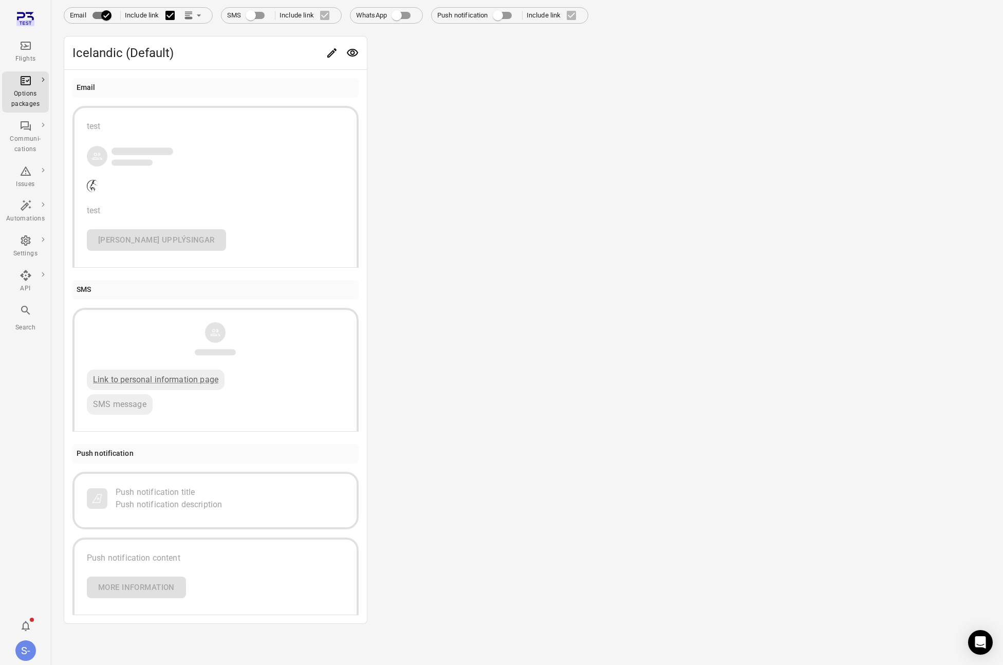
scroll to position [0, 0]
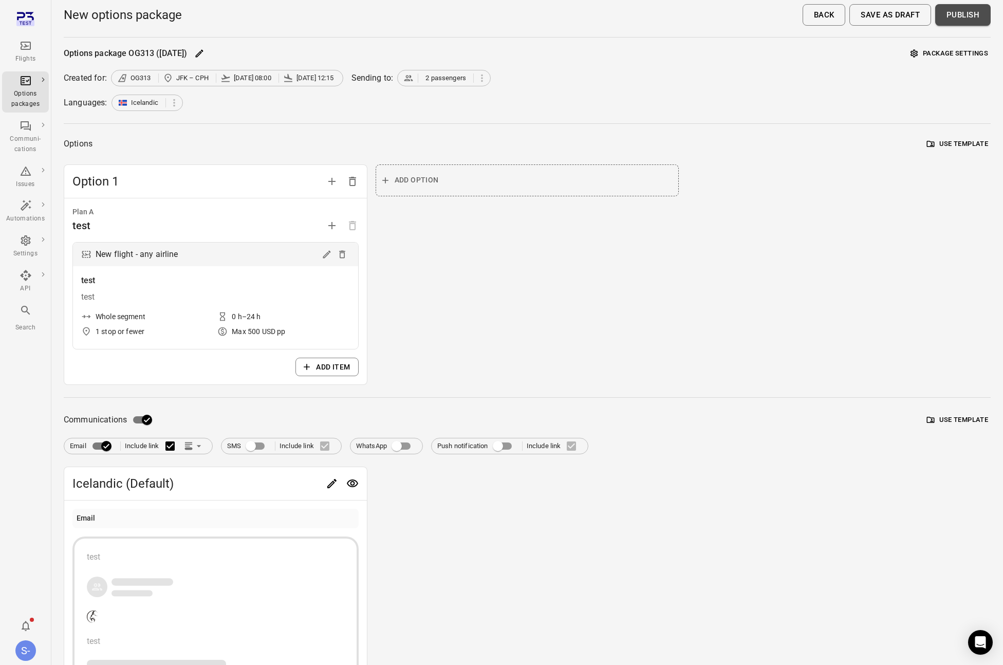
click at [945, 19] on button "Publish" at bounding box center [962, 15] width 55 height 22
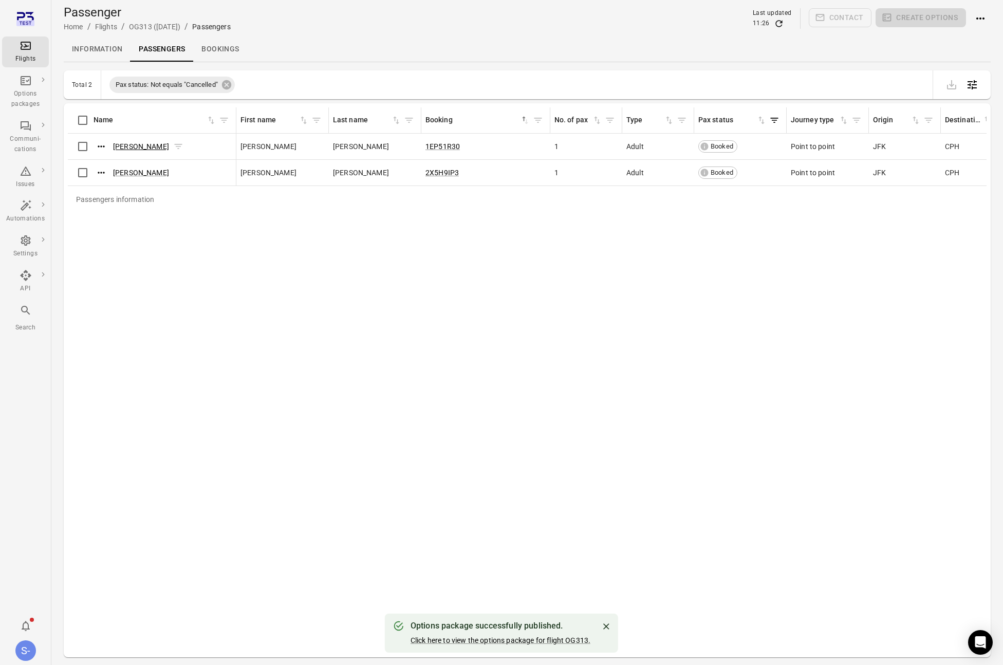
click at [141, 146] on link "[PERSON_NAME]" at bounding box center [141, 146] width 56 height 8
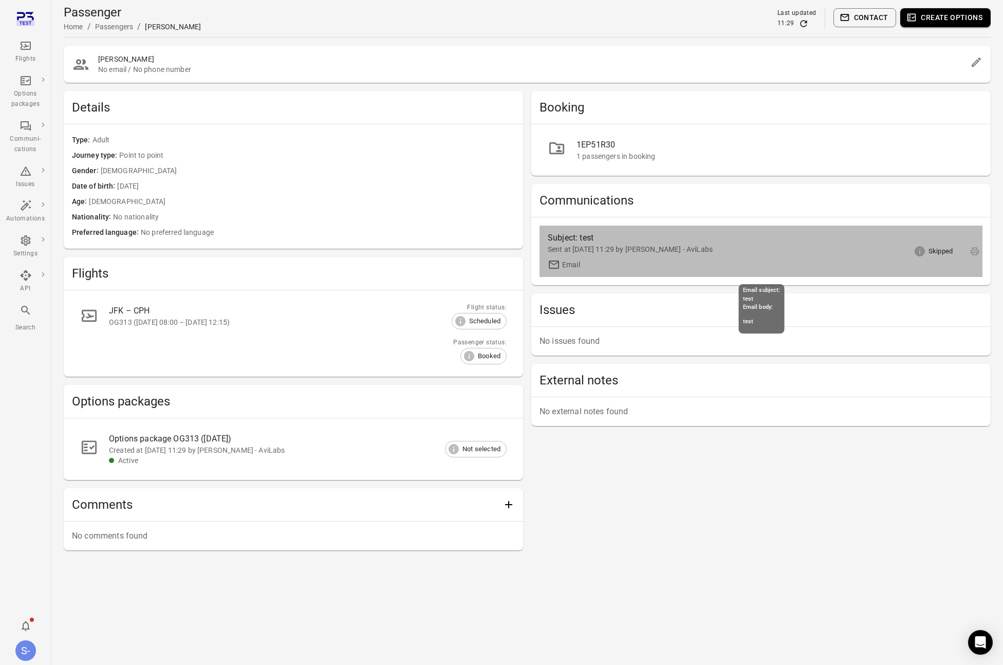
click at [609, 240] on div "Subject: test" at bounding box center [701, 238] width 308 height 12
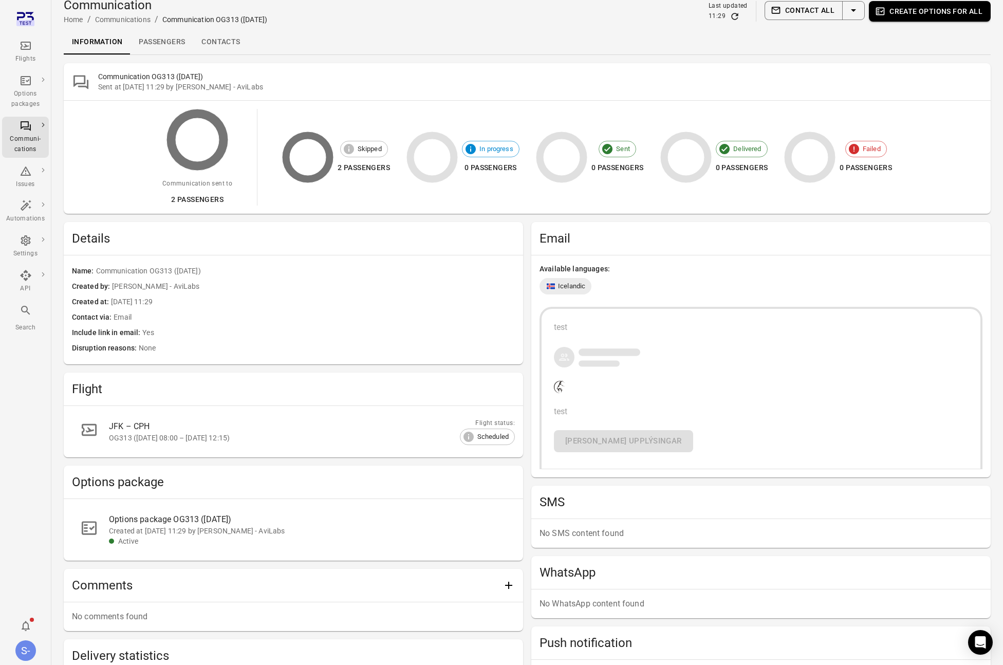
scroll to position [7, 0]
click at [354, 85] on div "Sent at [DATE] 11:29 by [PERSON_NAME] - AviLabs" at bounding box center [540, 87] width 884 height 10
click at [165, 39] on link "Passengers" at bounding box center [161, 43] width 63 height 25
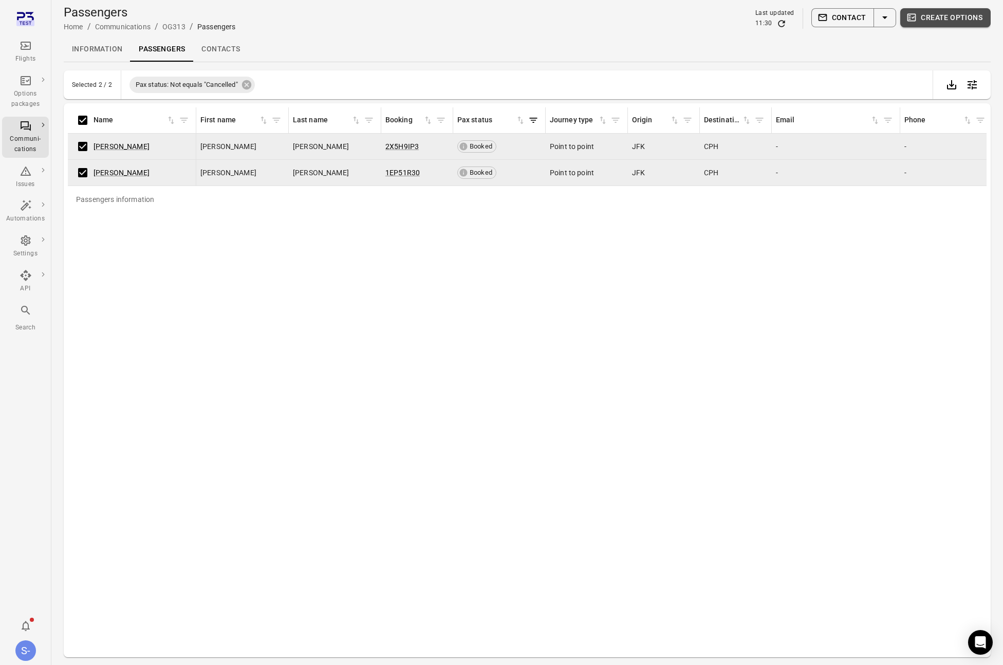
click at [941, 13] on button "Create options" at bounding box center [945, 17] width 90 height 19
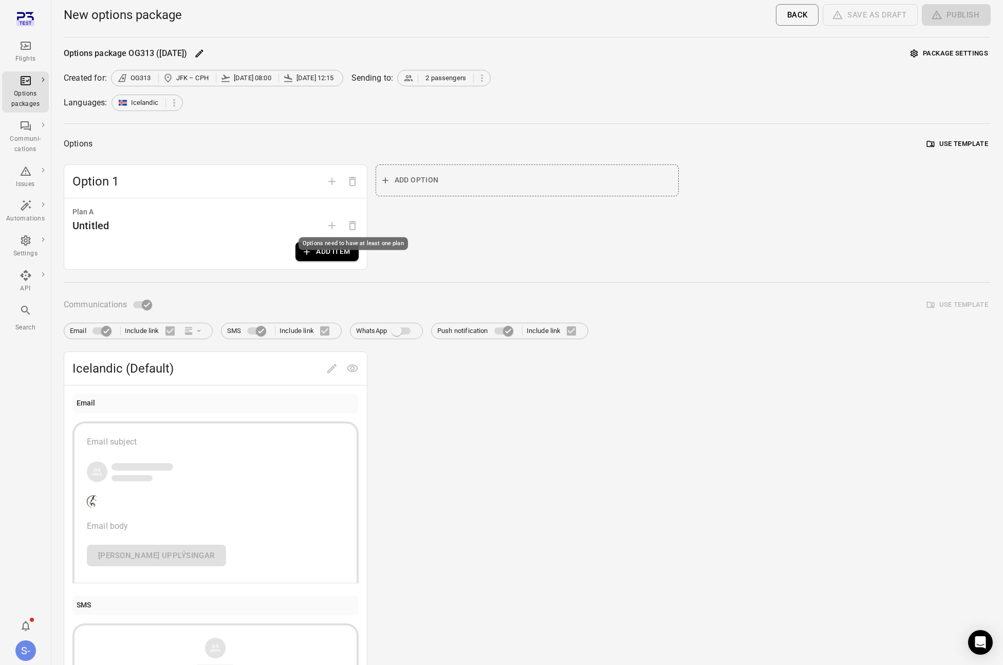
click at [298, 249] on div "Options need to have at least one plan" at bounding box center [352, 240] width 111 height 21
click at [331, 247] on button "Add item" at bounding box center [326, 251] width 63 height 19
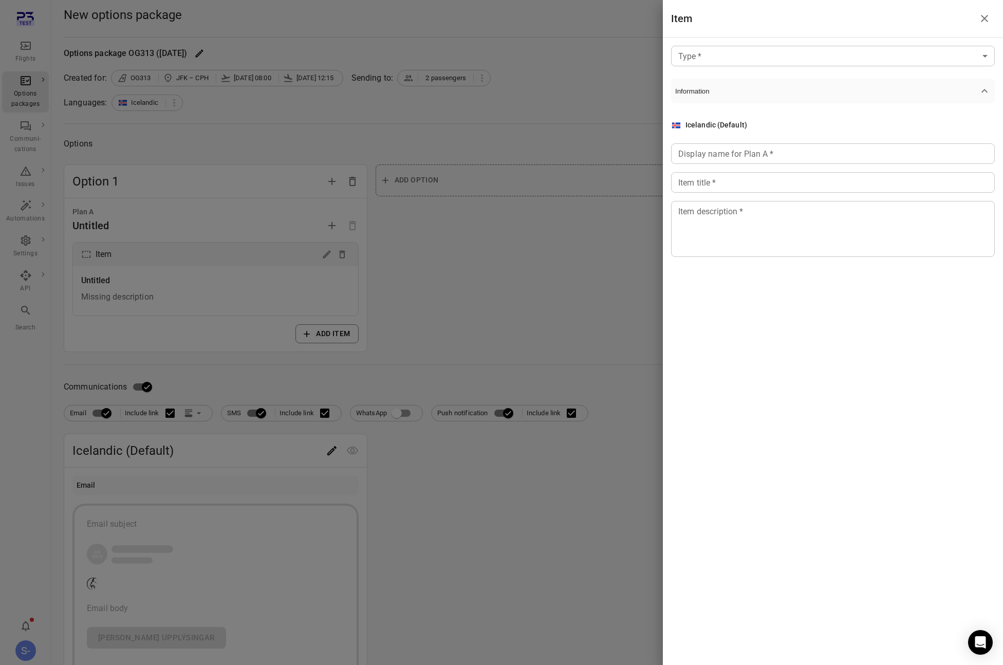
click at [747, 61] on body "Flights Options packages Communi-cations Issues Automations Settings API Search…" at bounding box center [501, 531] width 1003 height 1062
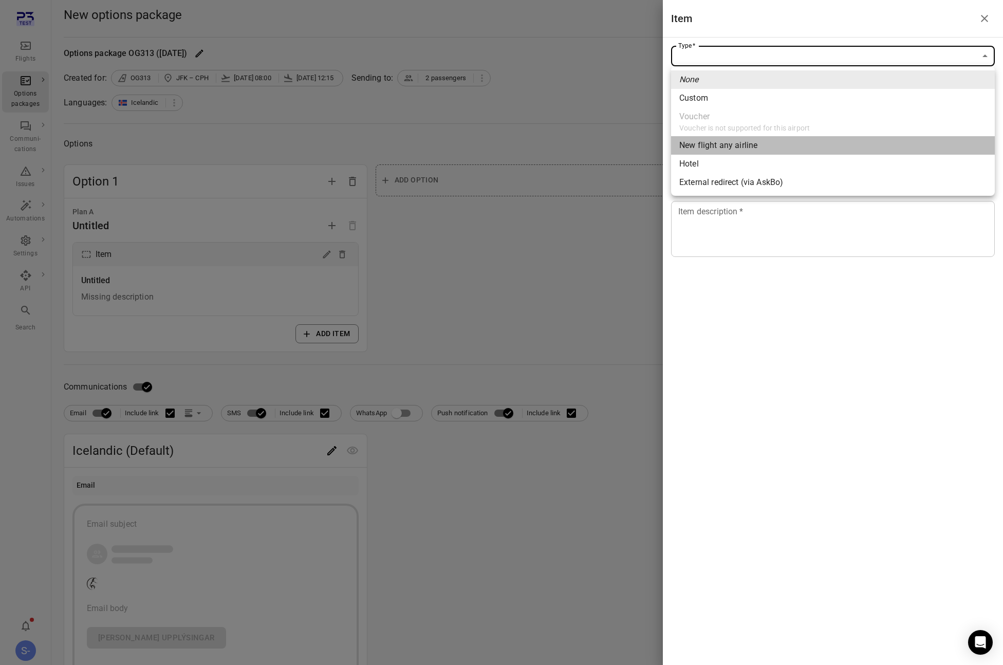
click at [746, 143] on div "New flight any airline" at bounding box center [718, 145] width 78 height 12
type input "**********"
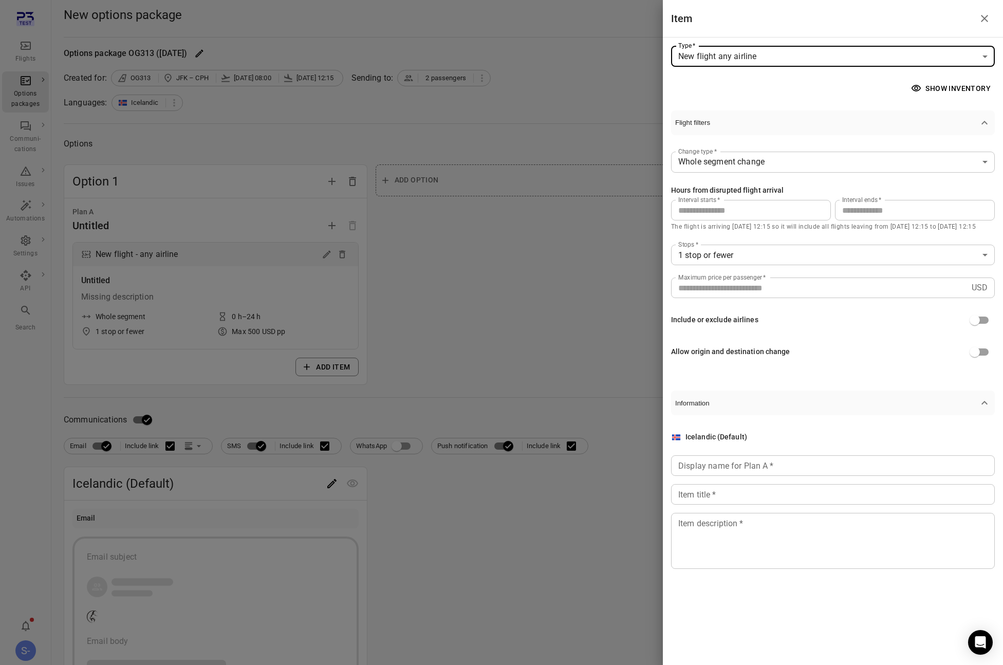
click at [721, 474] on input "Display name for Plan A   *" at bounding box center [833, 465] width 324 height 21
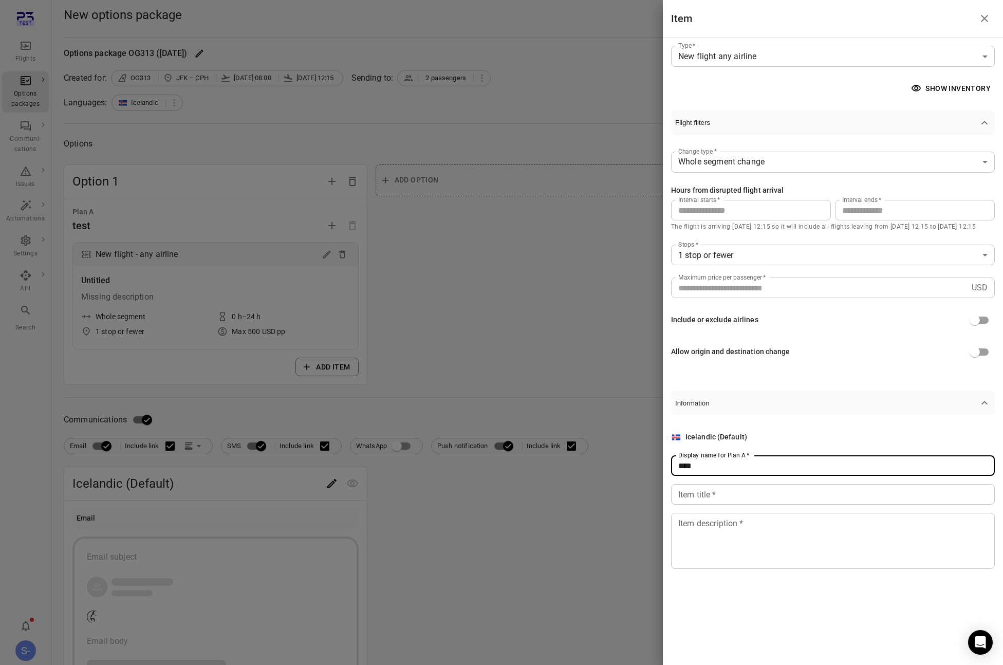
type input "****"
click at [719, 482] on div "Icelandic (Default) Display name for Plan A   * **** Display name for Plan A   …" at bounding box center [833, 499] width 324 height 137
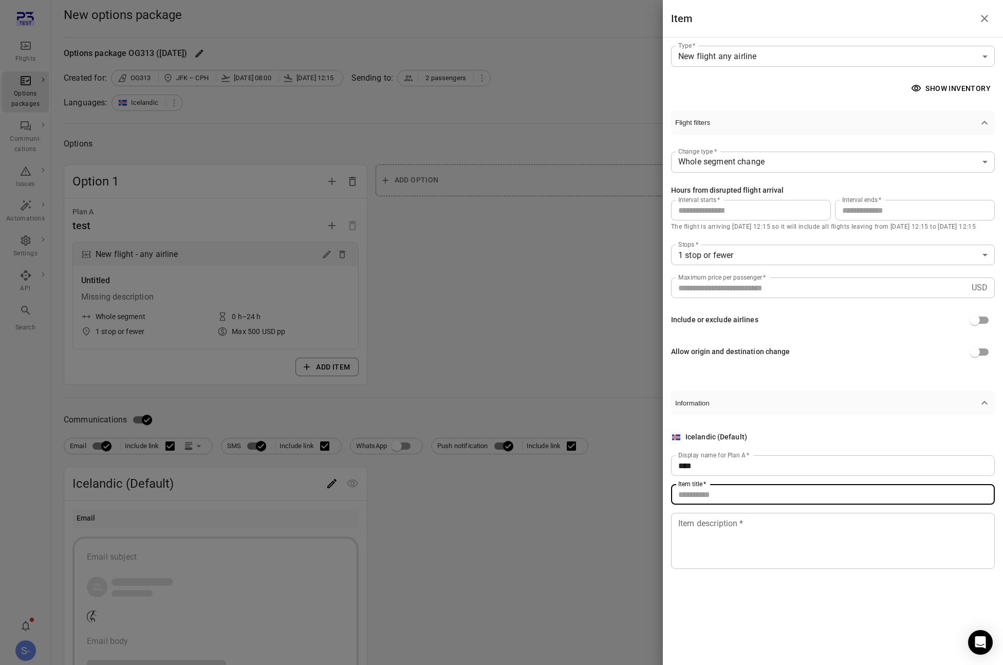
click at [716, 486] on input "Item title   *" at bounding box center [833, 494] width 324 height 21
type input "****"
click at [722, 529] on textarea "Item description   *" at bounding box center [832, 540] width 309 height 47
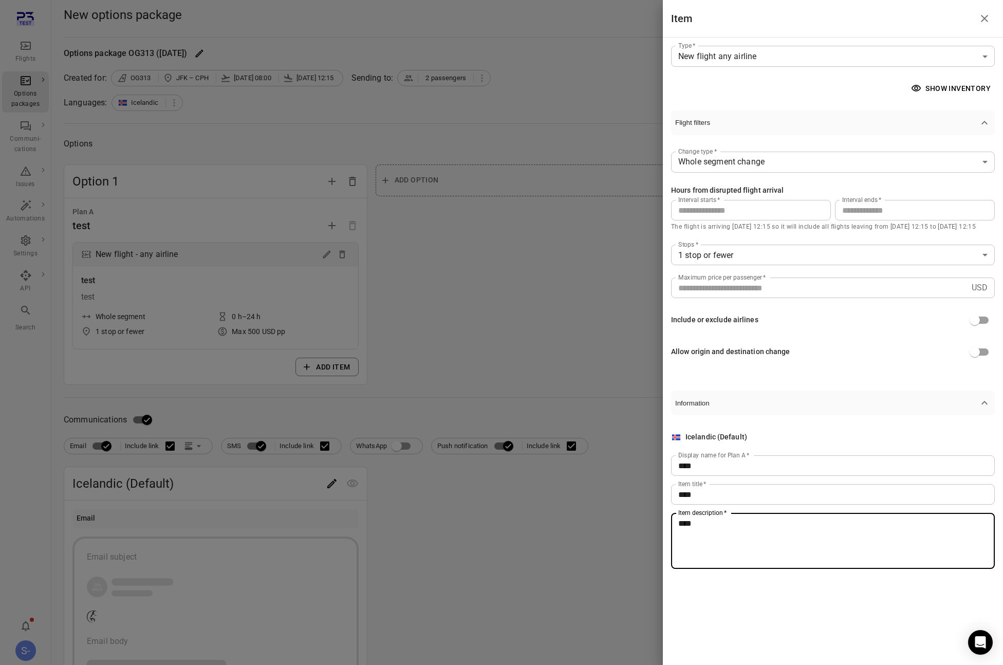
type textarea "****"
click at [536, 297] on div at bounding box center [501, 332] width 1003 height 665
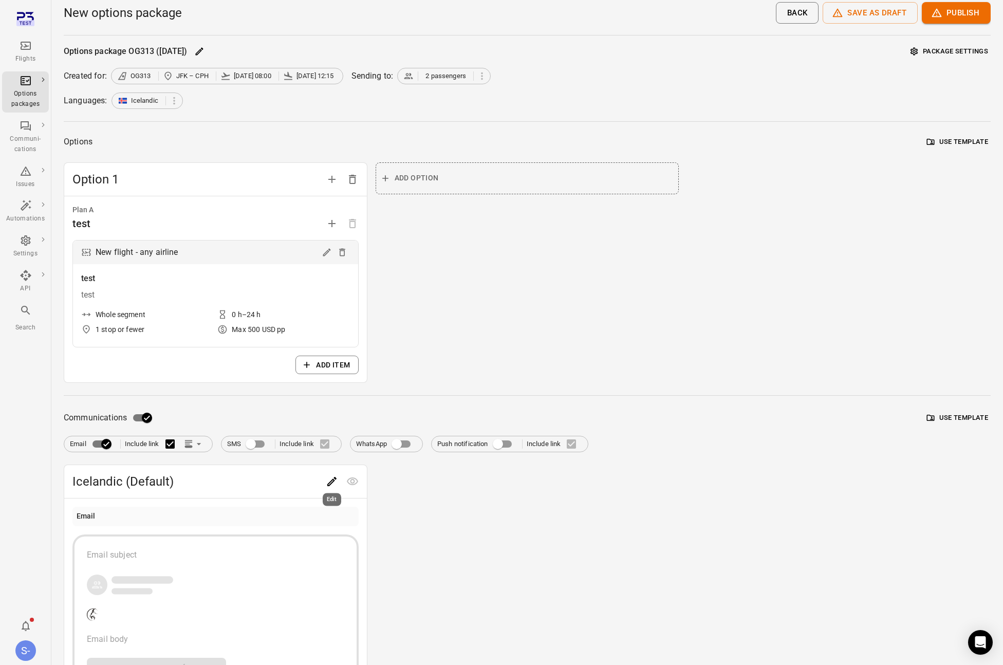
scroll to position [3, 0]
click at [326, 479] on icon "Edit" at bounding box center [332, 480] width 12 height 12
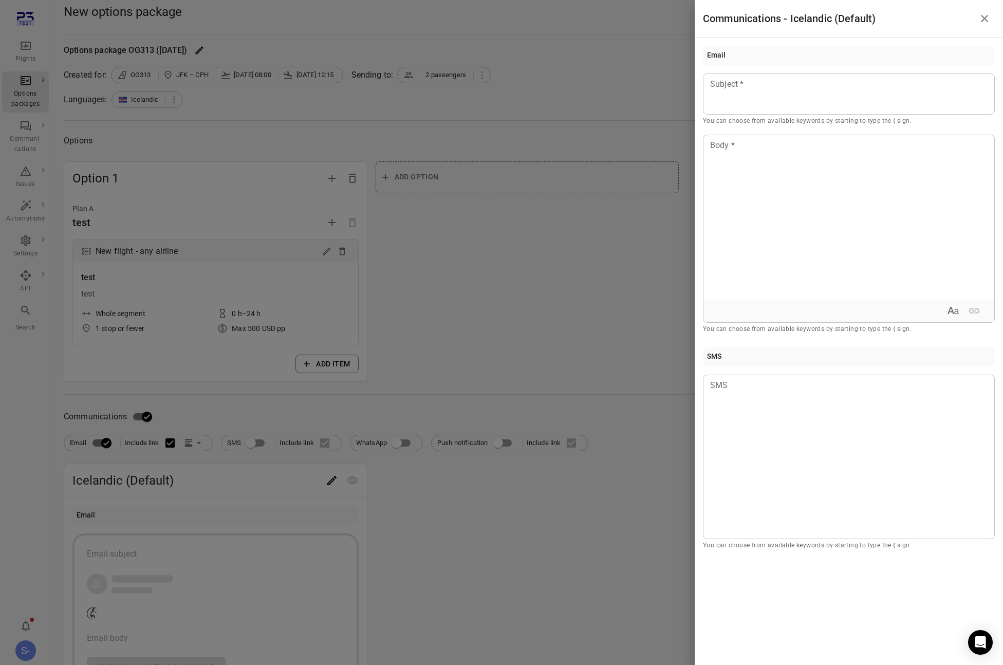
click at [728, 119] on p "You can choose from available keywords by starting to type the { sign." at bounding box center [849, 121] width 292 height 10
click at [729, 112] on div at bounding box center [849, 93] width 292 height 41
click at [760, 206] on div at bounding box center [848, 217] width 291 height 164
click at [744, 403] on div at bounding box center [849, 456] width 292 height 164
click at [607, 305] on div at bounding box center [501, 332] width 1003 height 665
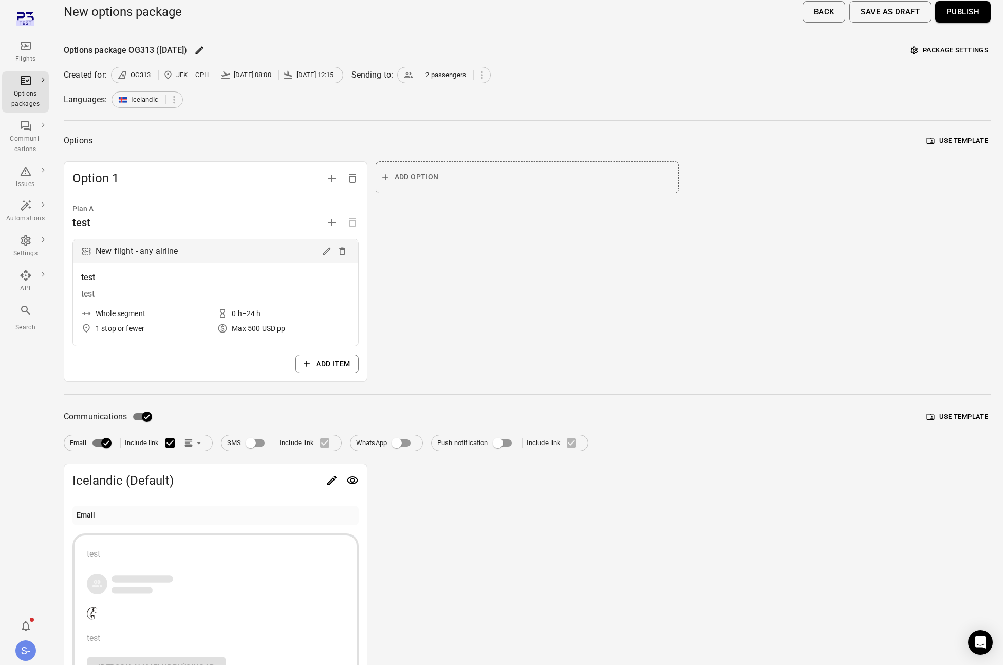
click at [951, 16] on button "Publish" at bounding box center [962, 12] width 55 height 22
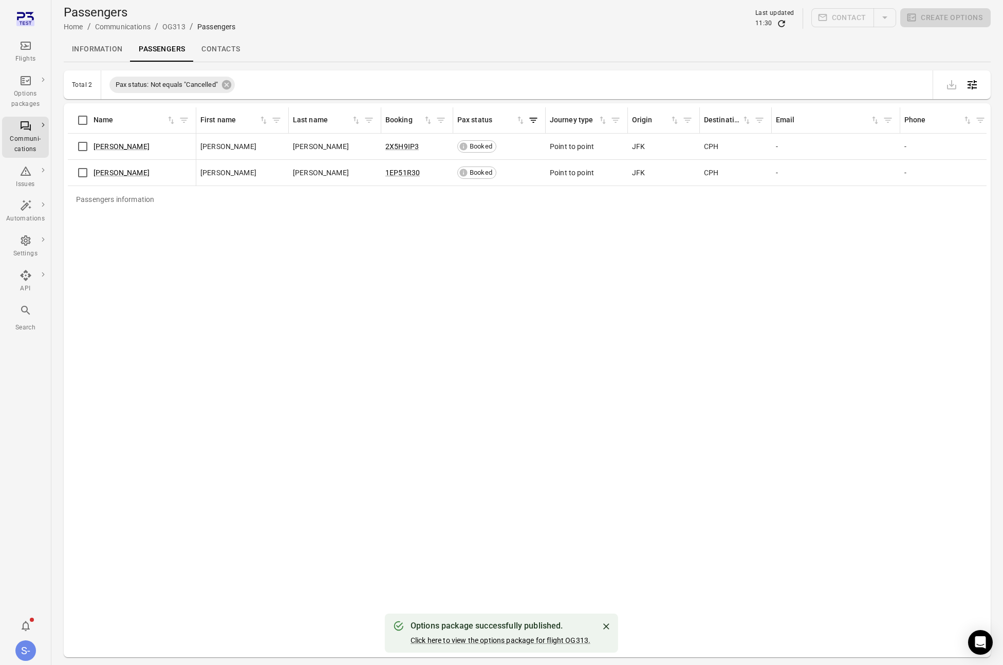
drag, startPoint x: 168, startPoint y: 273, endPoint x: 172, endPoint y: 253, distance: 20.3
click at [169, 271] on div "Passengers information Name First name Last name Booking Pax status Journey typ…" at bounding box center [527, 379] width 918 height 545
click at [120, 175] on link "[PERSON_NAME]" at bounding box center [121, 172] width 56 height 8
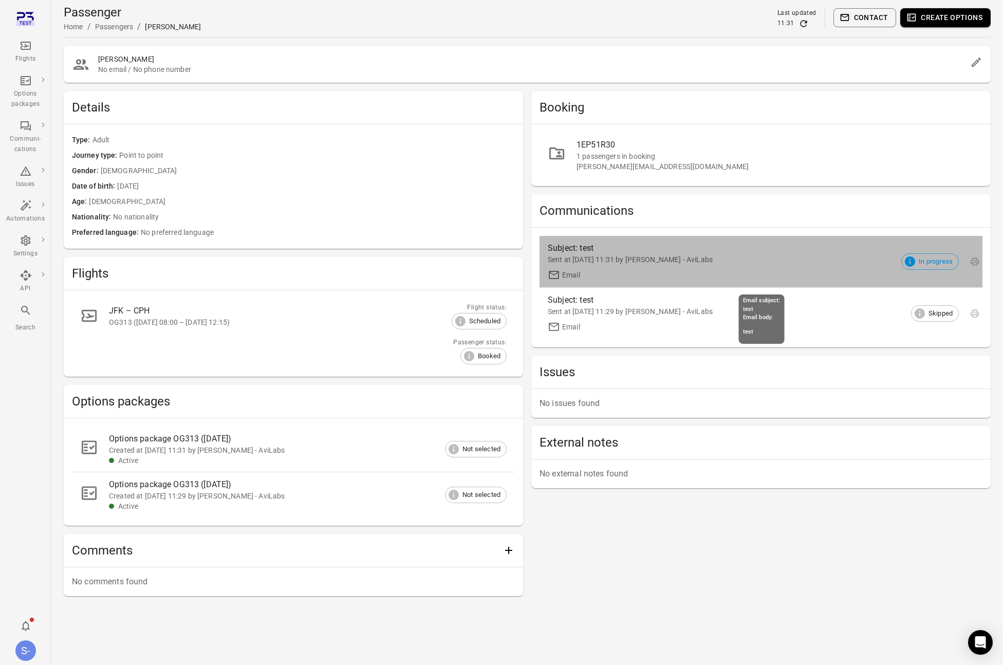
click at [691, 257] on div "Sent at [DATE] 11:31 by [PERSON_NAME] - AviLabs" at bounding box center [752, 259] width 410 height 10
